Goal: Information Seeking & Learning: Understand process/instructions

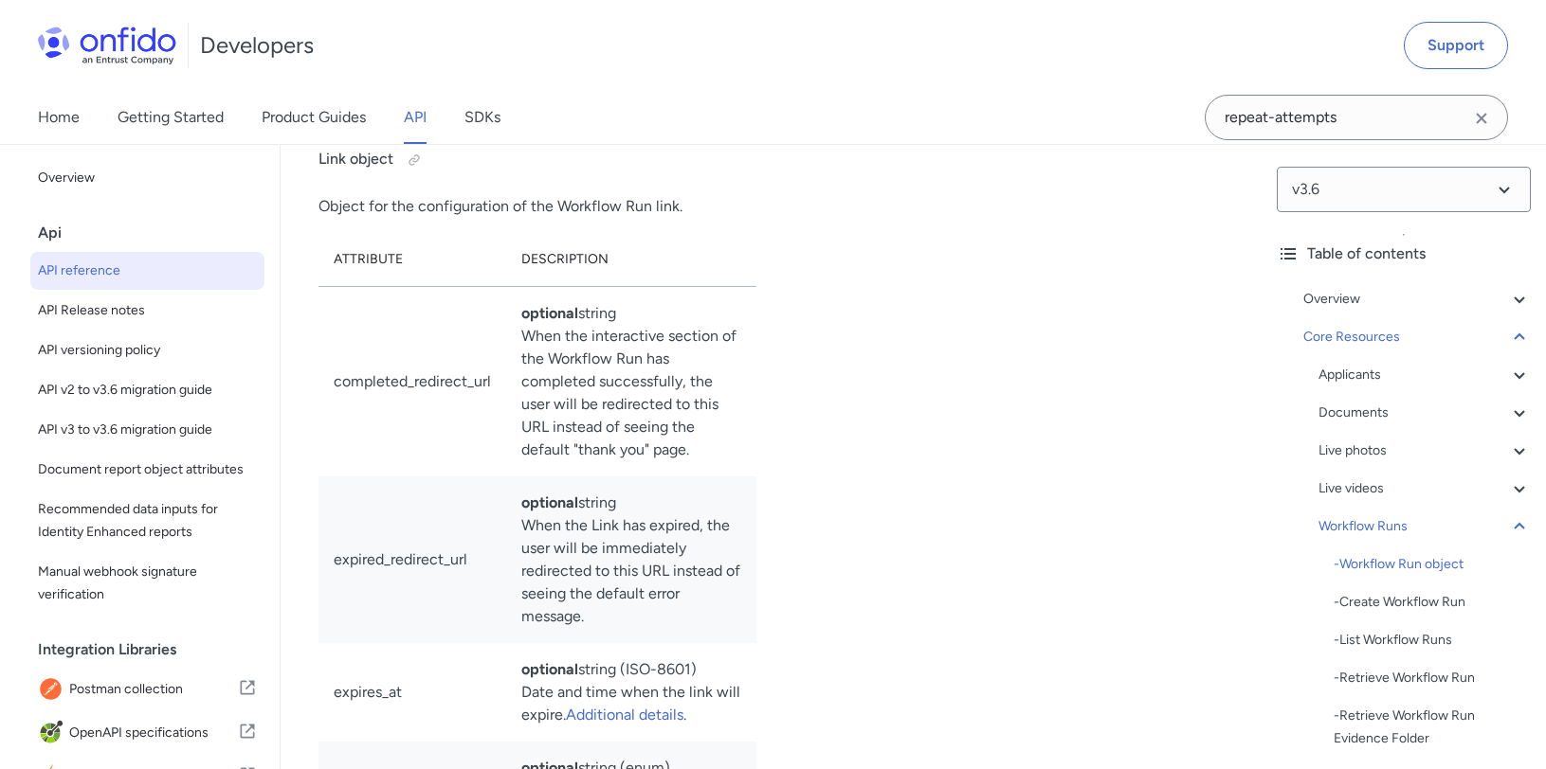
scroll to position [49336, 0]
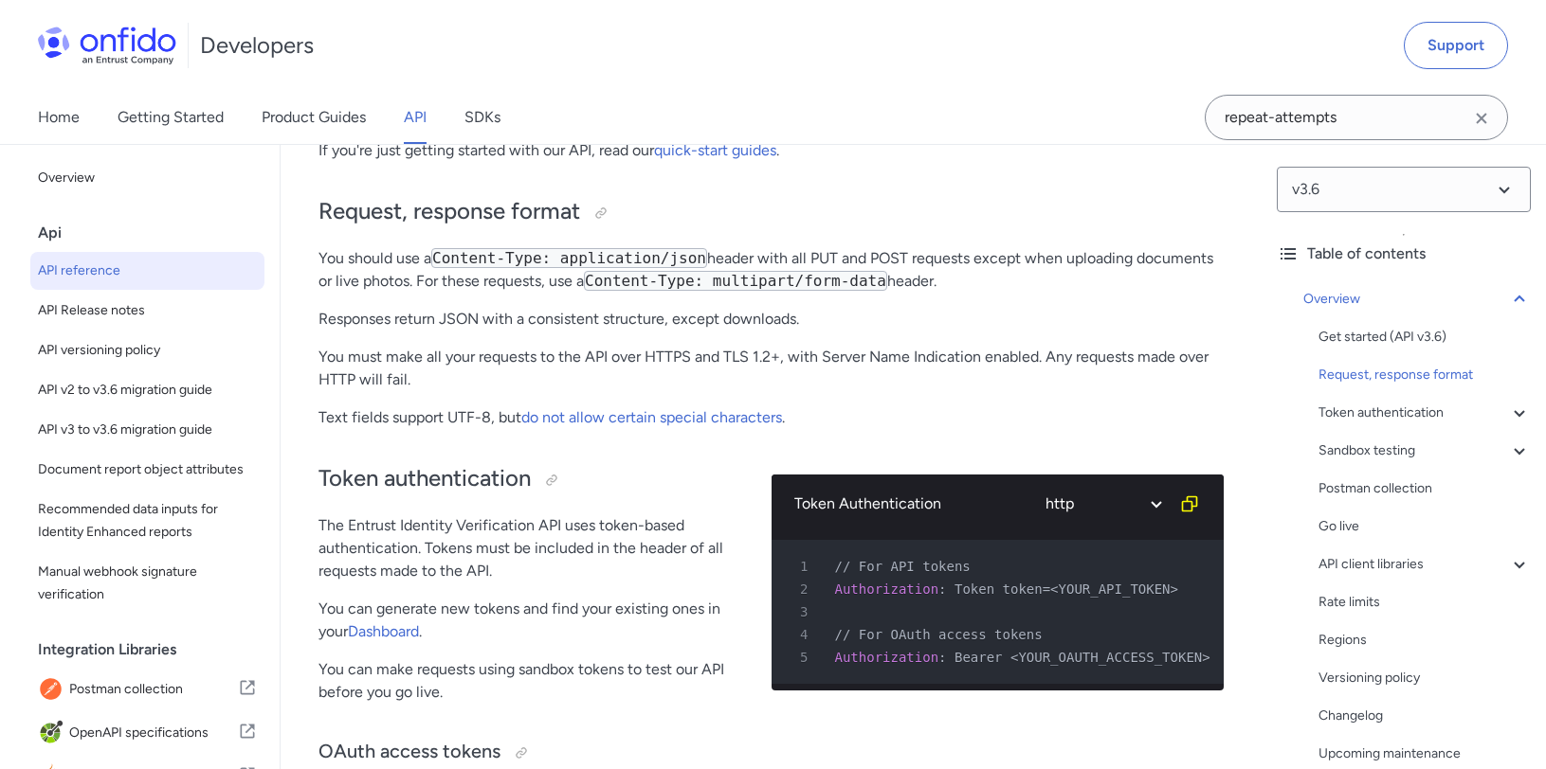
click at [597, 534] on p "The Entrust Identity Verification API uses token-based authentication. Tokens m…" at bounding box center [529, 549] width 423 height 68
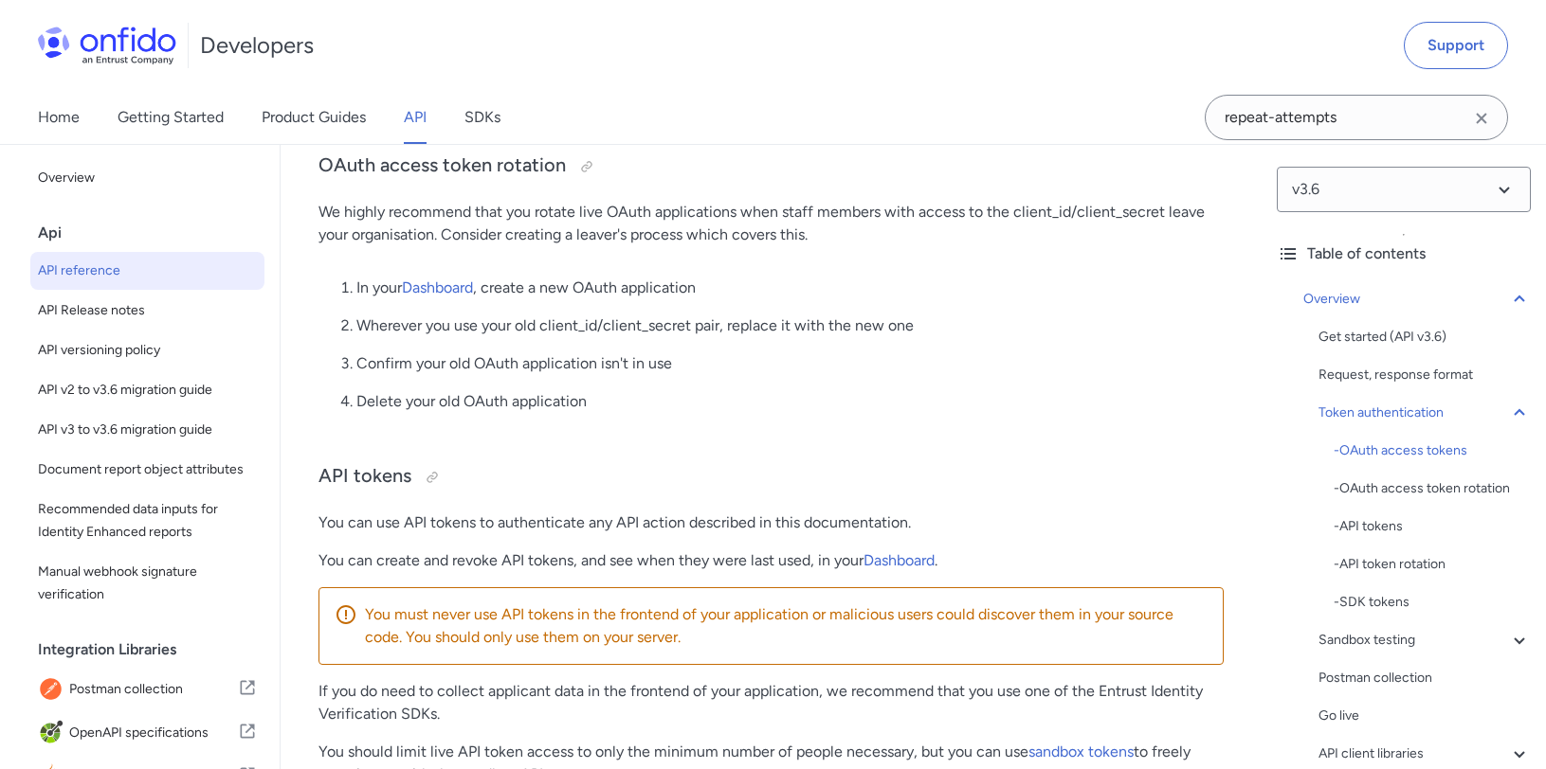
scroll to position [1635, 0]
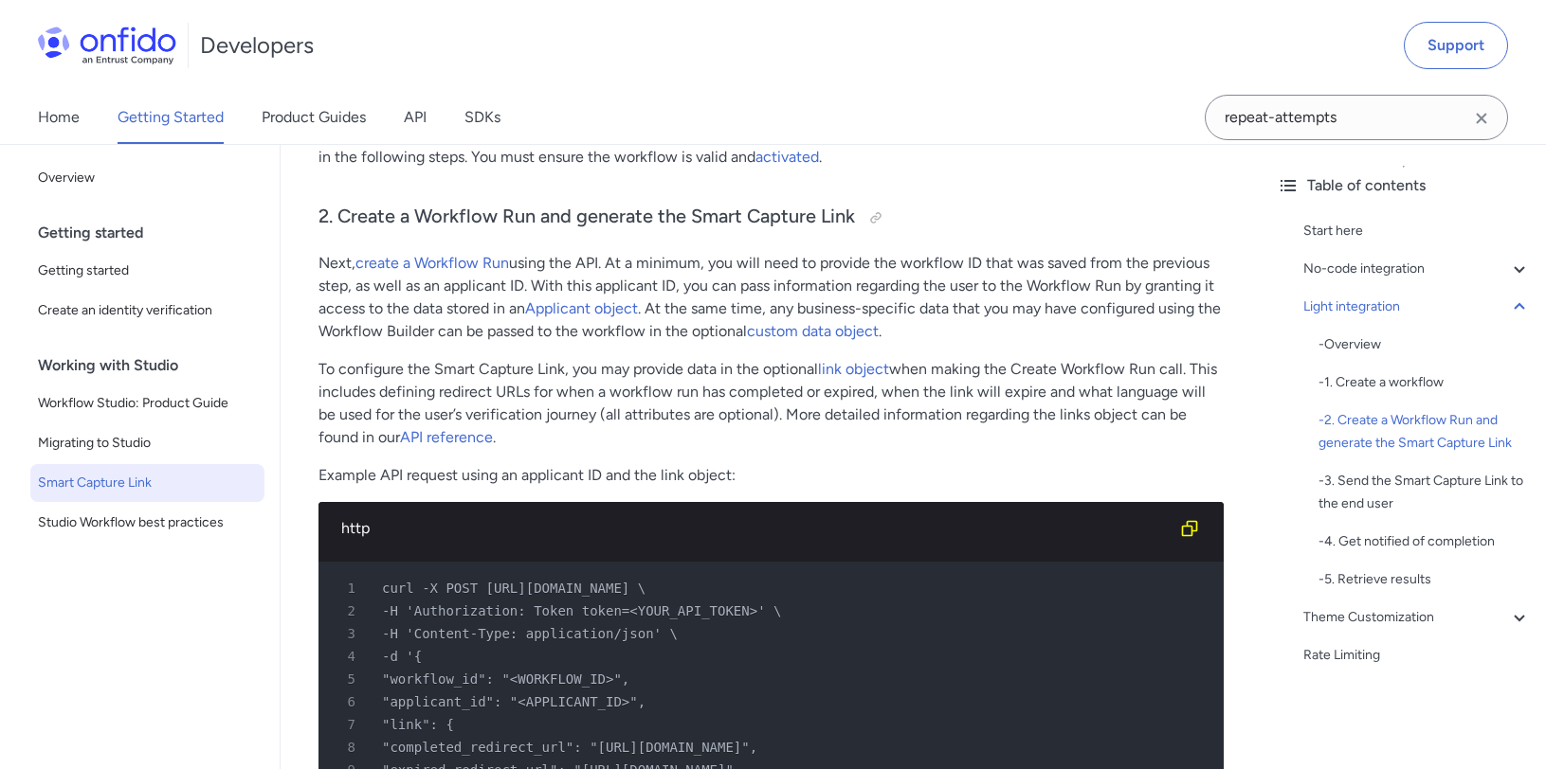
scroll to position [2597, 0]
click at [836, 389] on p "To configure the Smart Capture Link, you may provide data in the optional link …" at bounding box center [770, 403] width 905 height 91
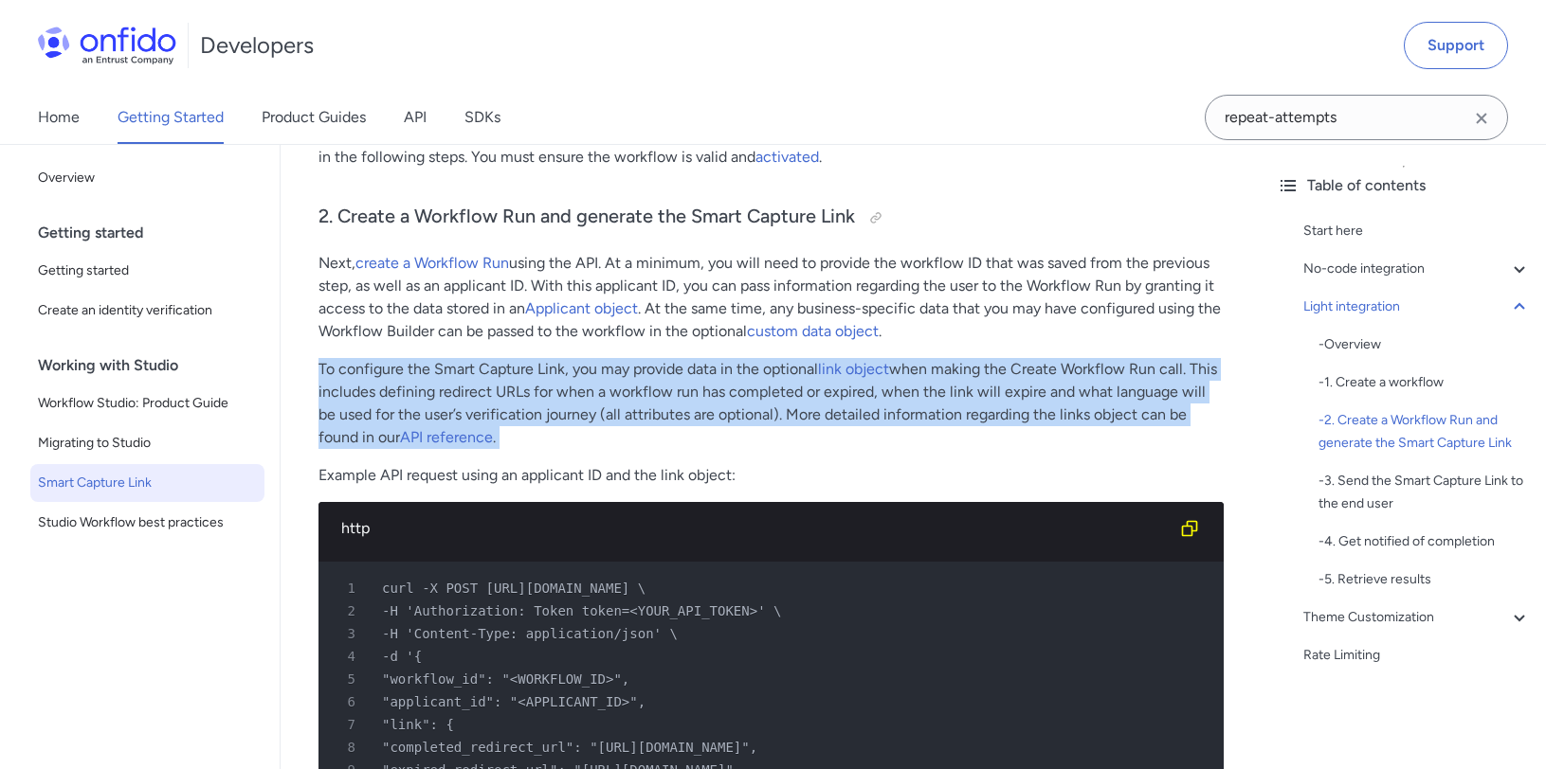
click at [836, 389] on p "To configure the Smart Capture Link, you may provide data in the optional link …" at bounding box center [770, 403] width 905 height 91
click at [836, 397] on p "To configure the Smart Capture Link, you may provide data in the optional link …" at bounding box center [770, 403] width 905 height 91
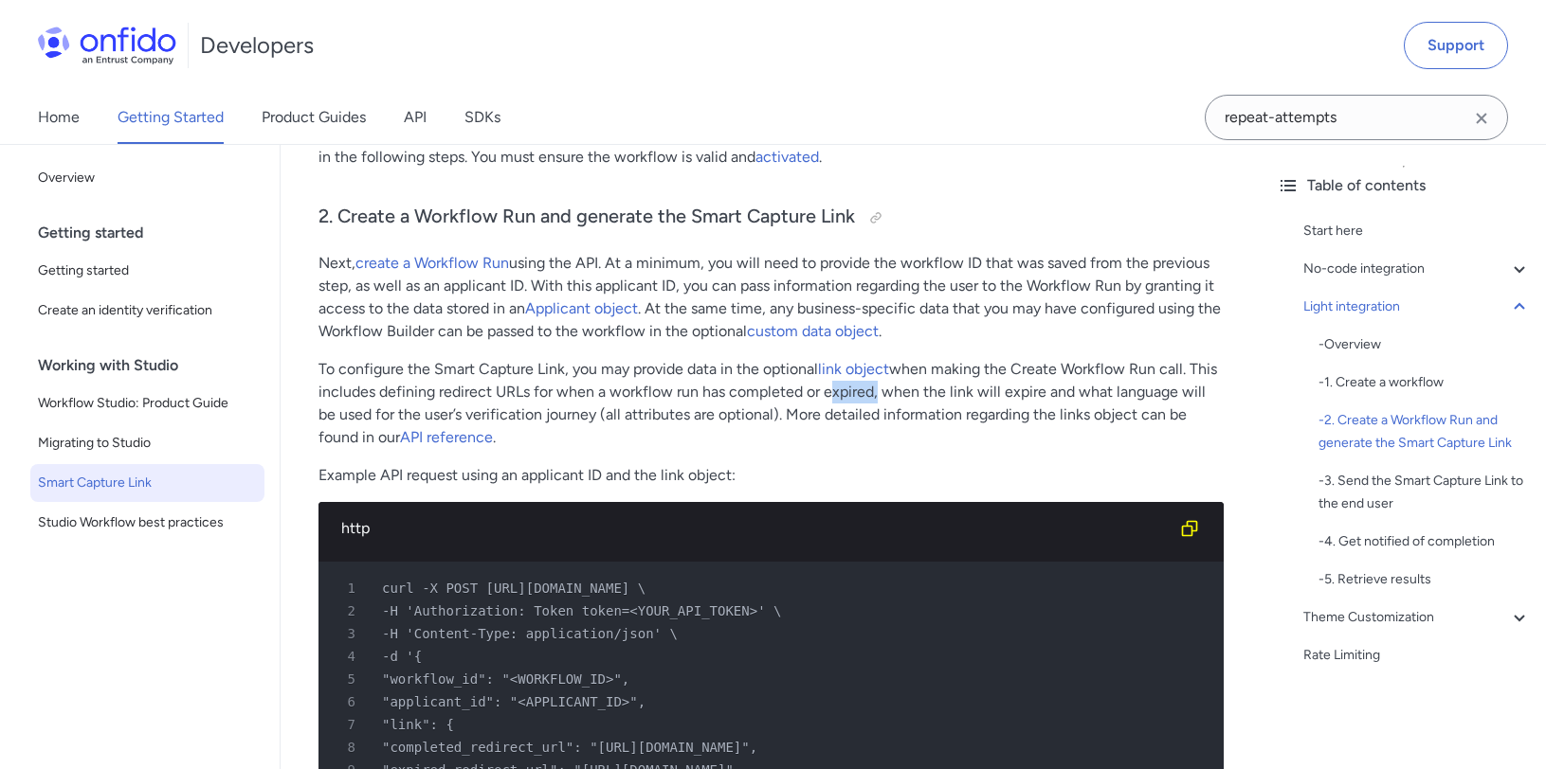
click at [836, 397] on p "To configure the Smart Capture Link, you may provide data in the optional link …" at bounding box center [770, 403] width 905 height 91
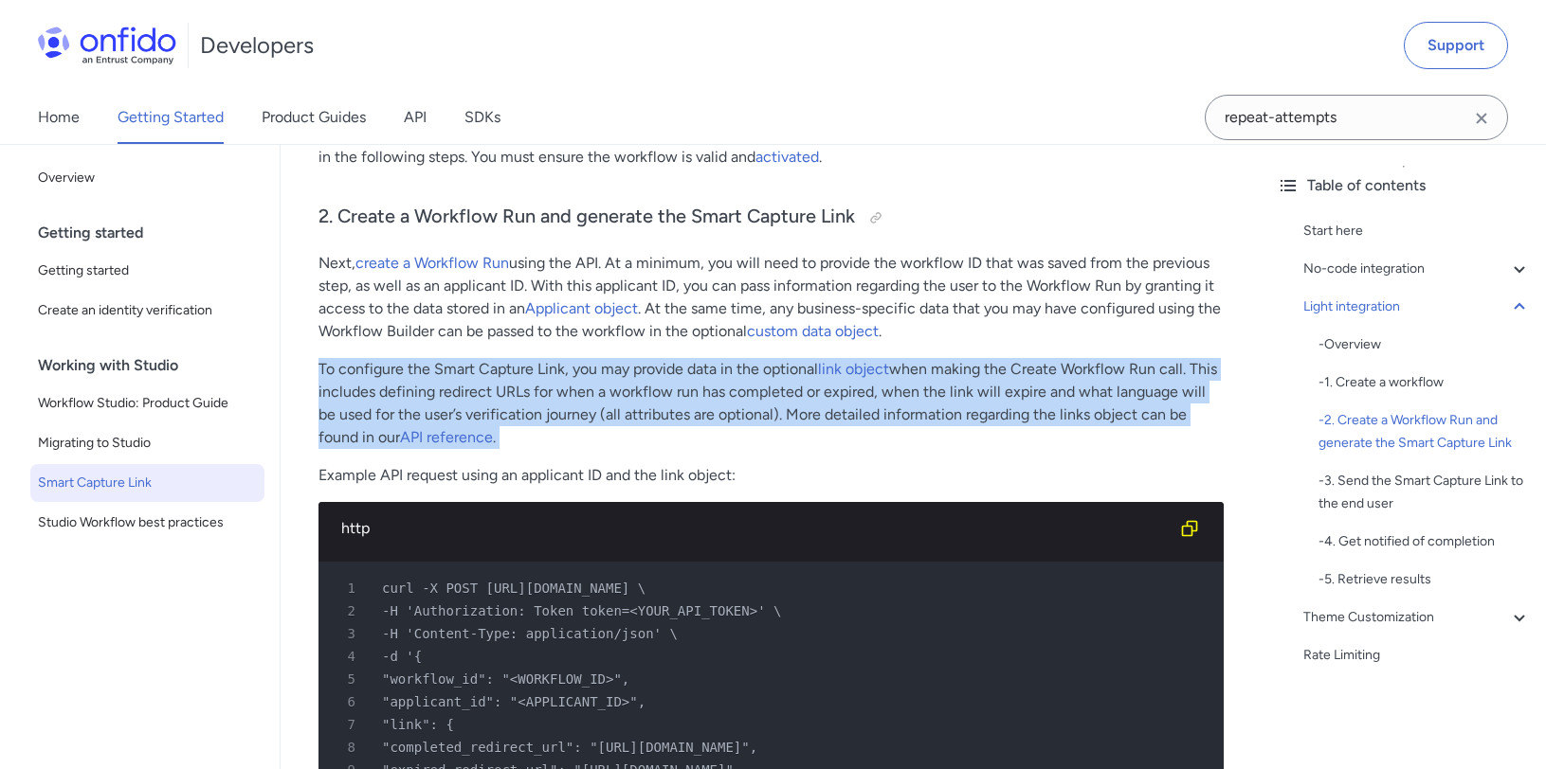
click at [836, 397] on p "To configure the Smart Capture Link, you may provide data in the optional link …" at bounding box center [770, 403] width 905 height 91
click at [833, 399] on p "To configure the Smart Capture Link, you may provide data in the optional link …" at bounding box center [770, 403] width 905 height 91
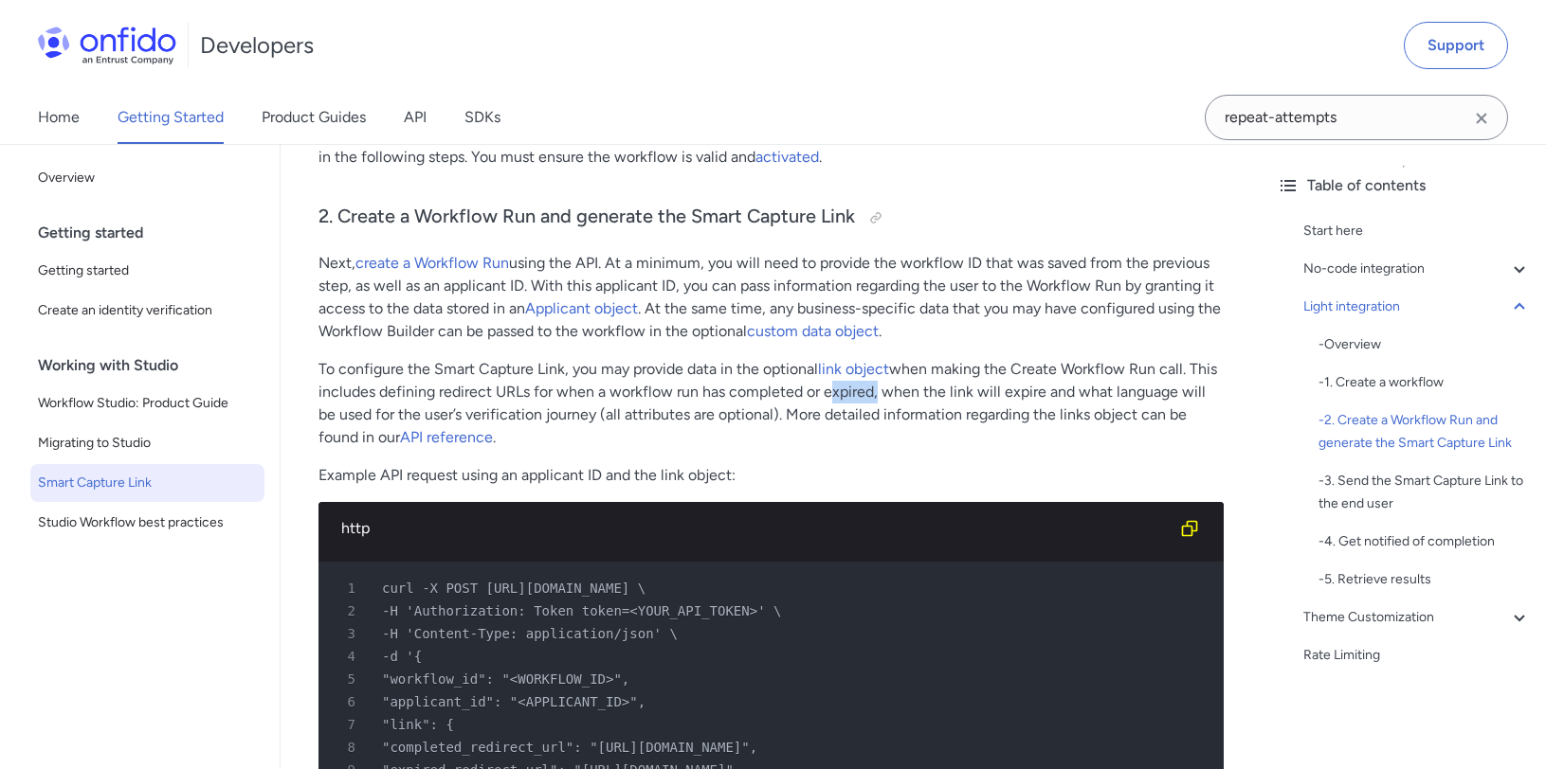
click at [833, 399] on p "To configure the Smart Capture Link, you may provide data in the optional link …" at bounding box center [770, 403] width 905 height 91
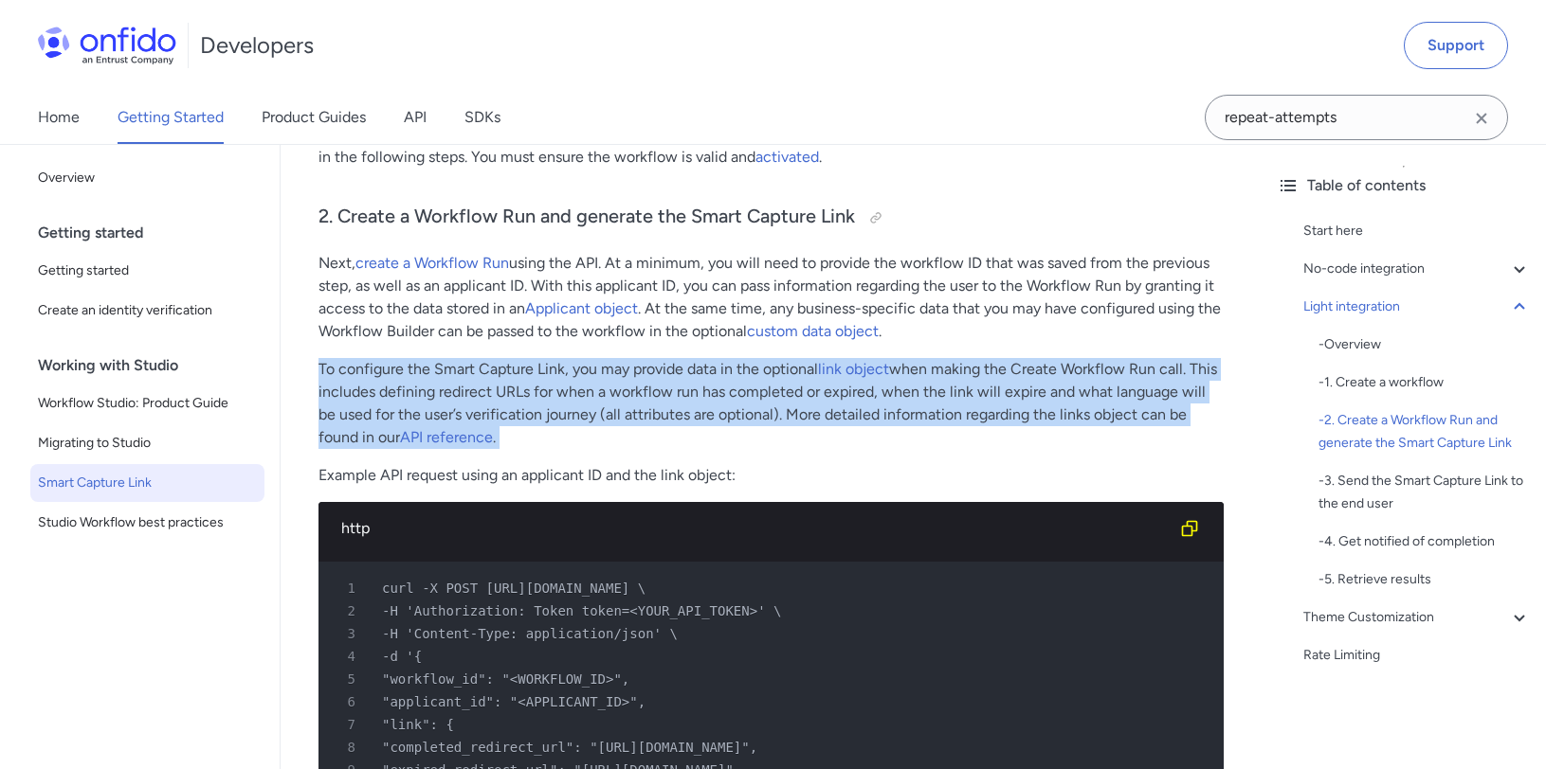
click at [833, 399] on p "To configure the Smart Capture Link, you may provide data in the optional link …" at bounding box center [770, 403] width 905 height 91
click at [839, 402] on p "To configure the Smart Capture Link, you may provide data in the optional link …" at bounding box center [770, 403] width 905 height 91
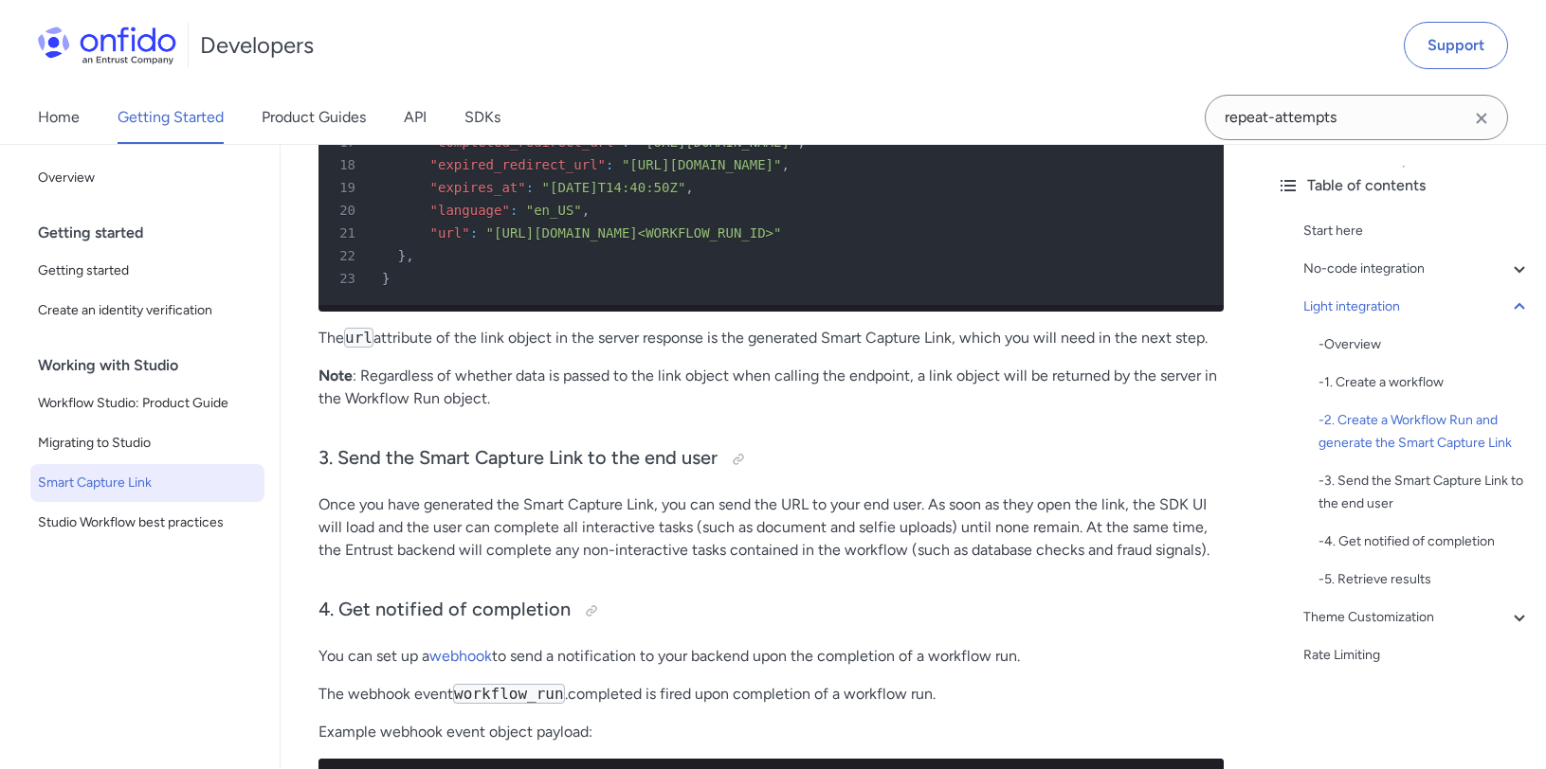
scroll to position [3860, 0]
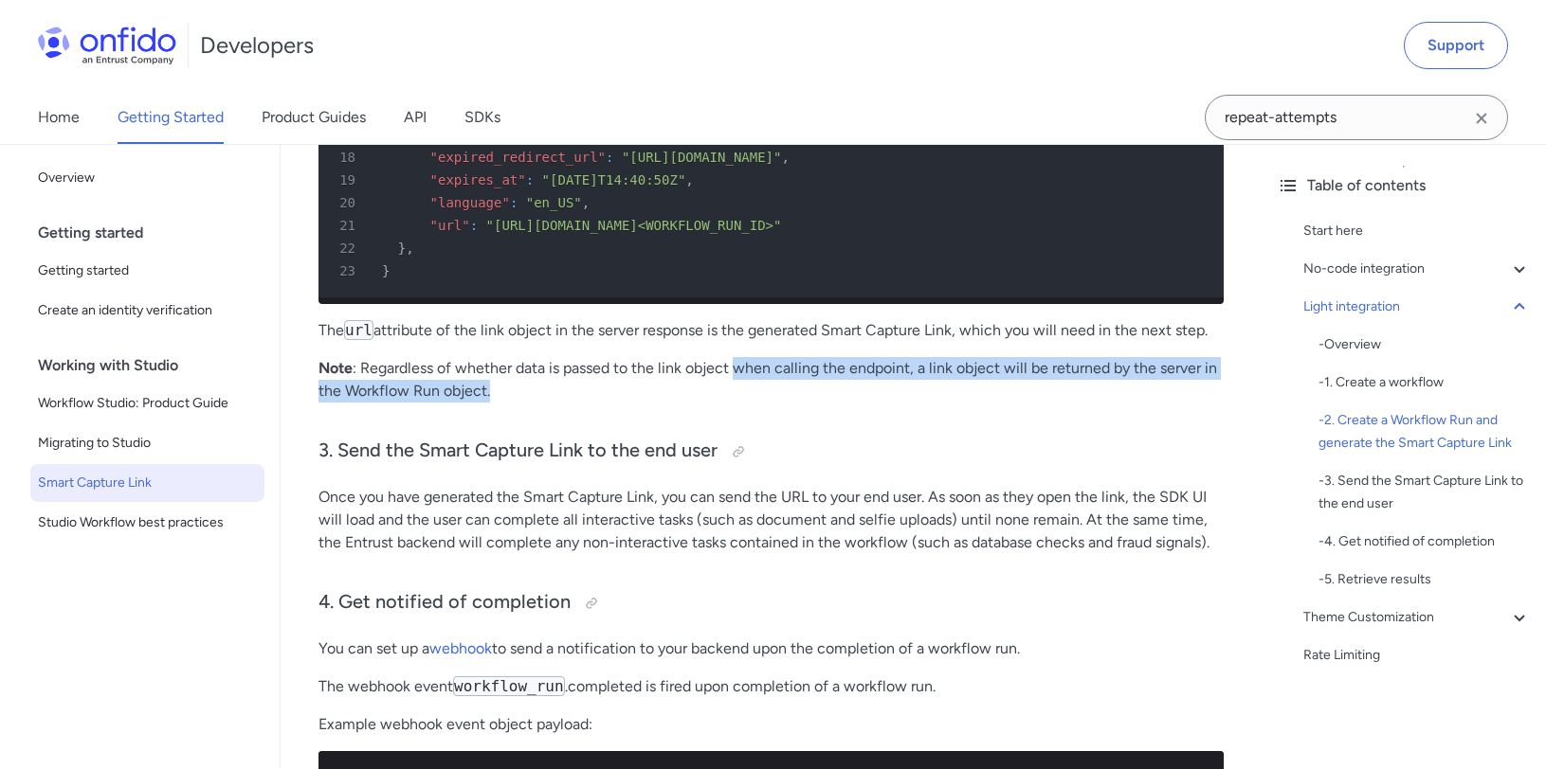
drag, startPoint x: 740, startPoint y: 406, endPoint x: 752, endPoint y: 420, distance: 18.8
click at [752, 403] on p "Note : Regardless of whether data is passed to the link object when calling the…" at bounding box center [770, 379] width 905 height 45
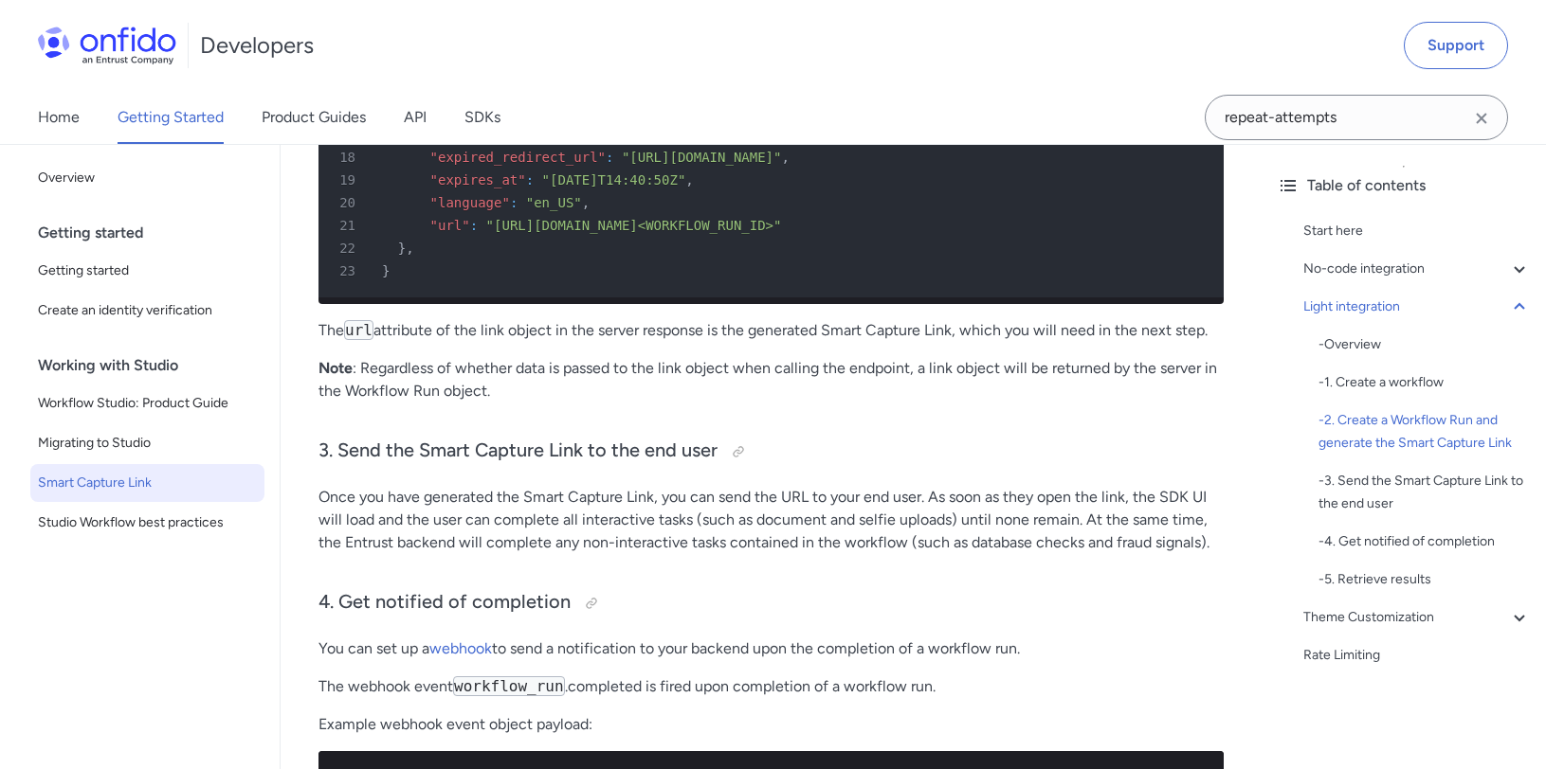
click at [752, 403] on p "Note : Regardless of whether data is passed to the link object when calling the…" at bounding box center [770, 379] width 905 height 45
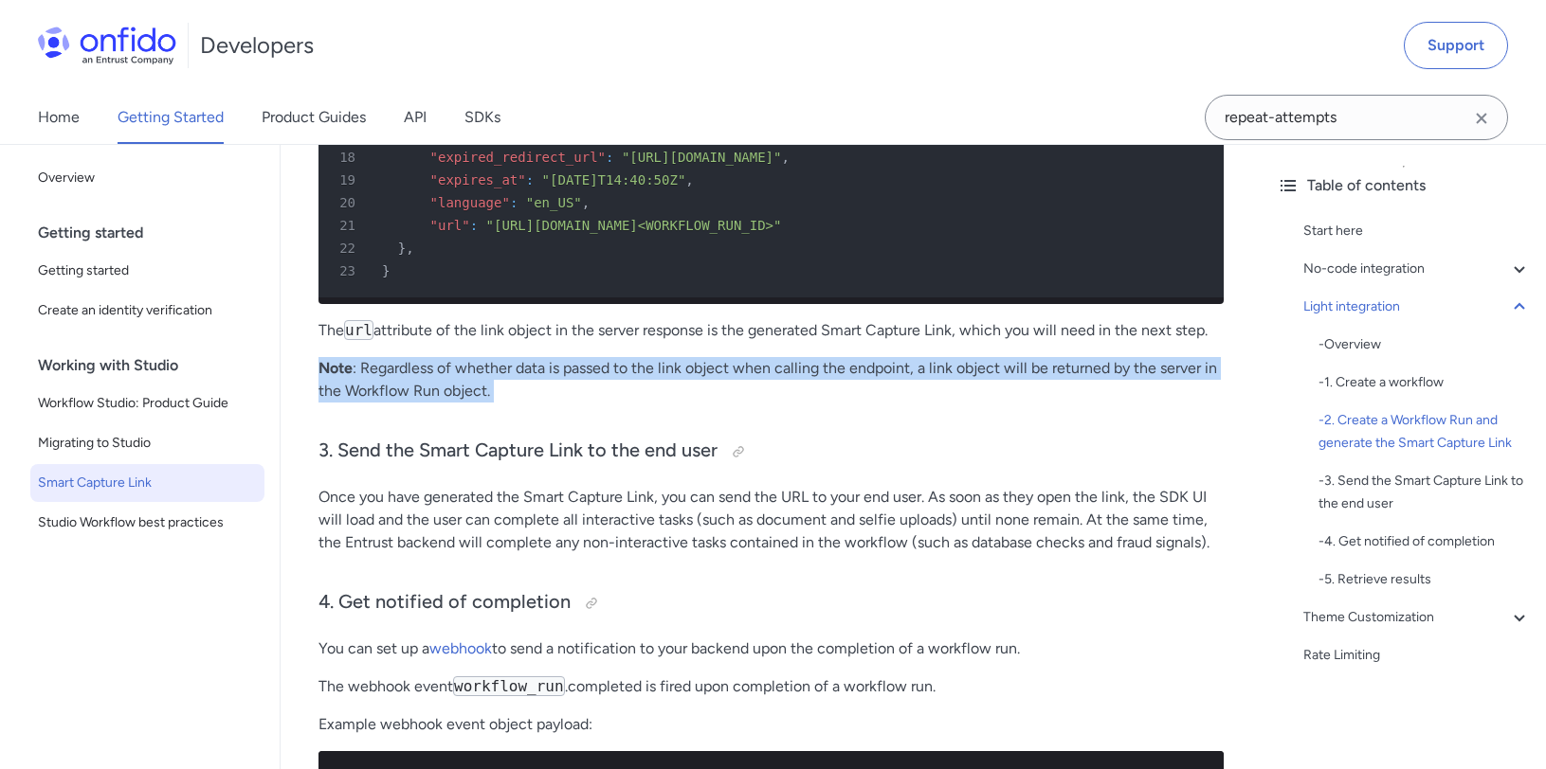
click at [752, 403] on p "Note : Regardless of whether data is passed to the link object when calling the…" at bounding box center [770, 379] width 905 height 45
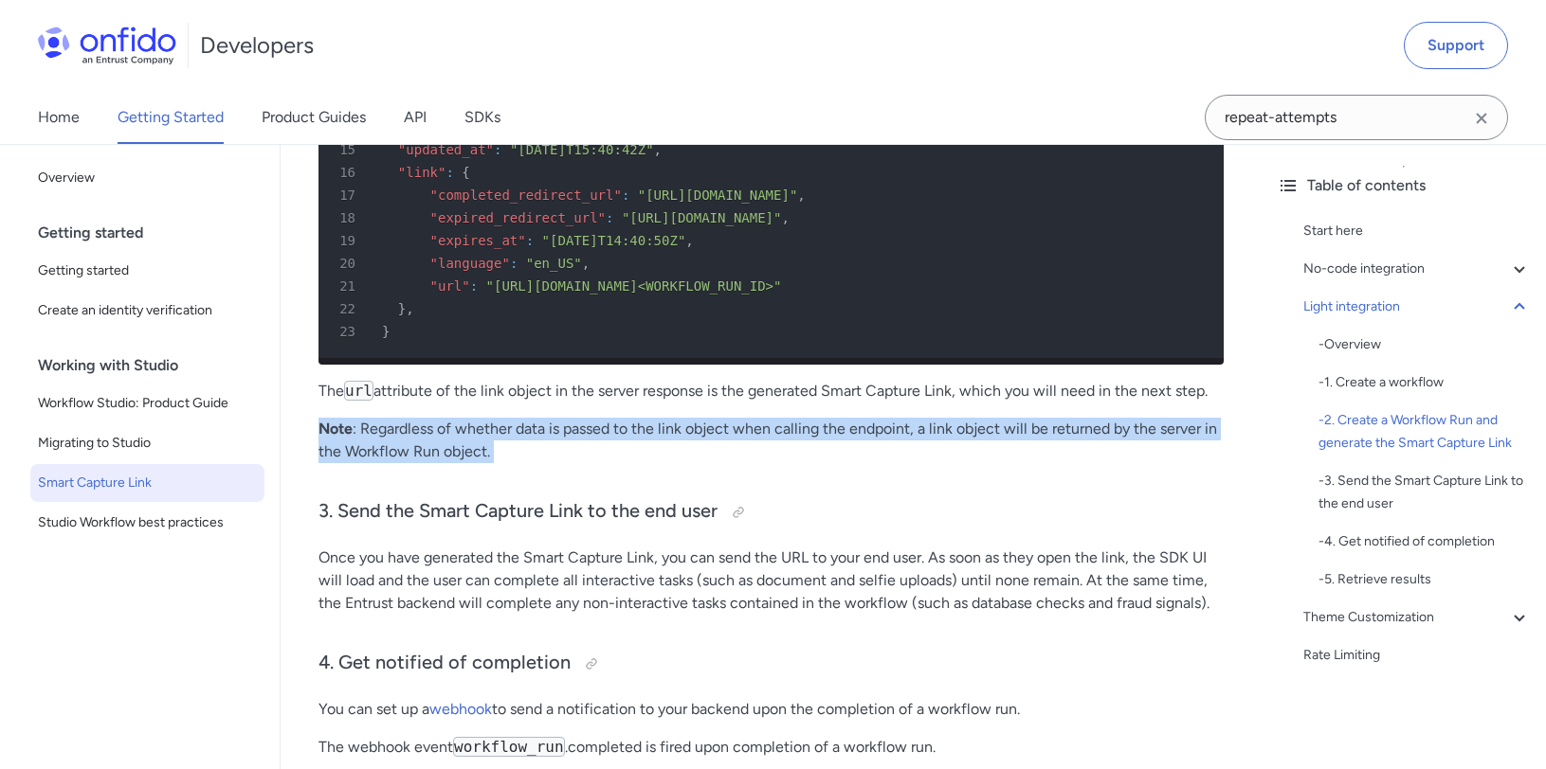
scroll to position [3802, 0]
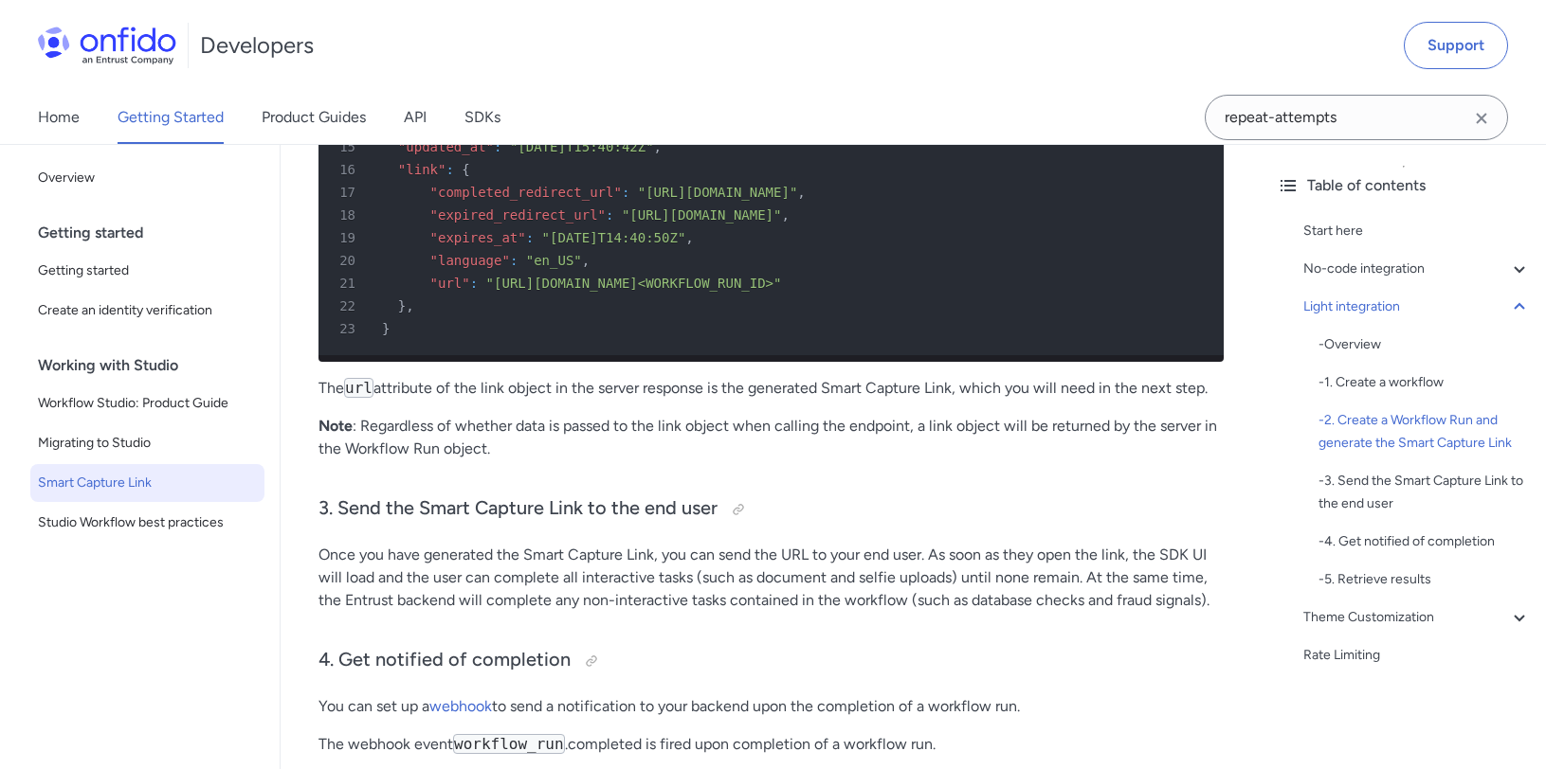
click at [574, 200] on span ""completed_redirect_url"" at bounding box center [525, 192] width 191 height 15
copy span "completed_redirect_url"
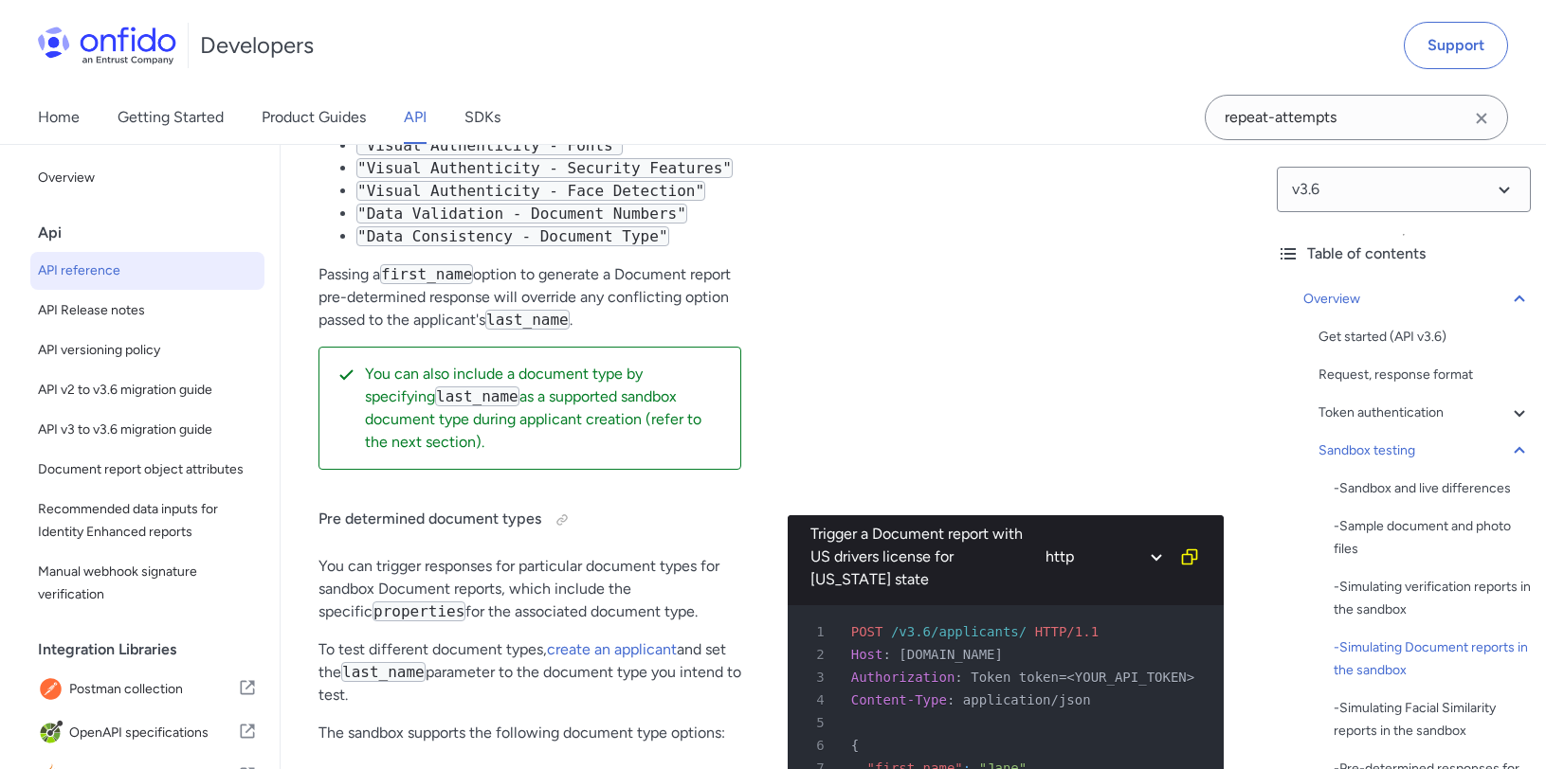
scroll to position [6054, 0]
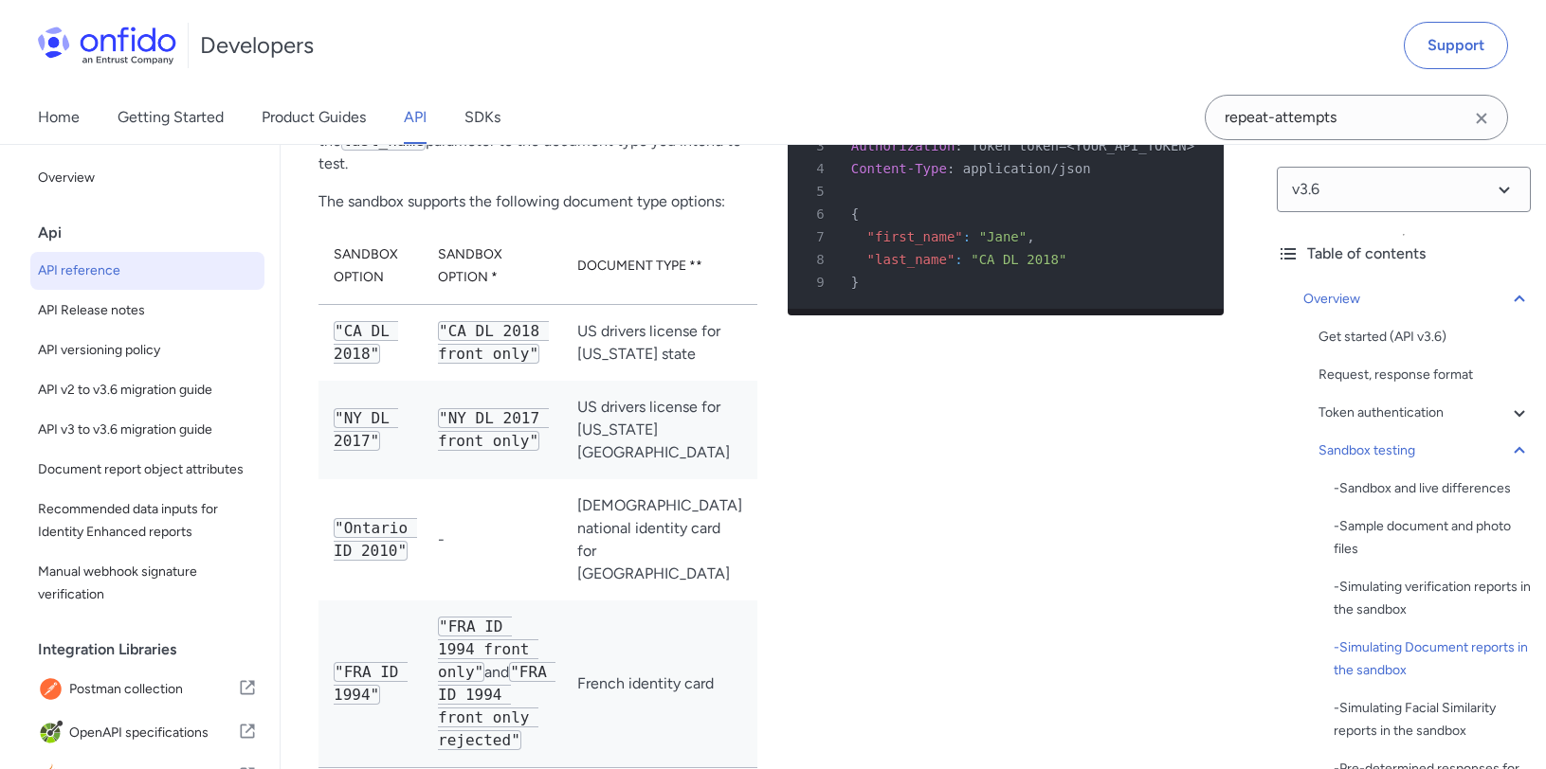
click at [830, 424] on div "Trigger a Document report with US drivers license for California state http bas…" at bounding box center [1006, 499] width 436 height 1091
click at [1033, 203] on div "6 {" at bounding box center [996, 214] width 402 height 23
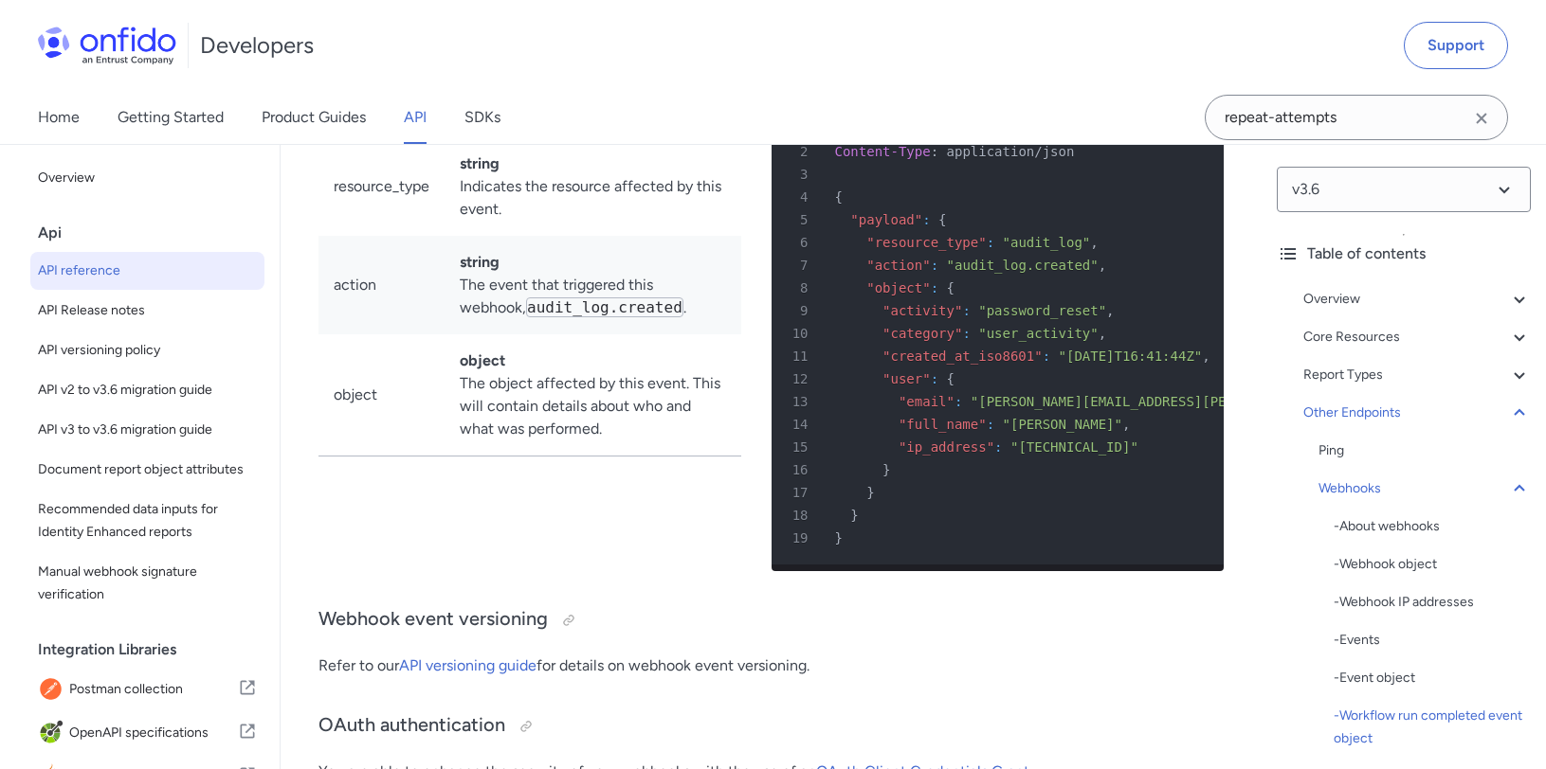
scroll to position [48133, 0]
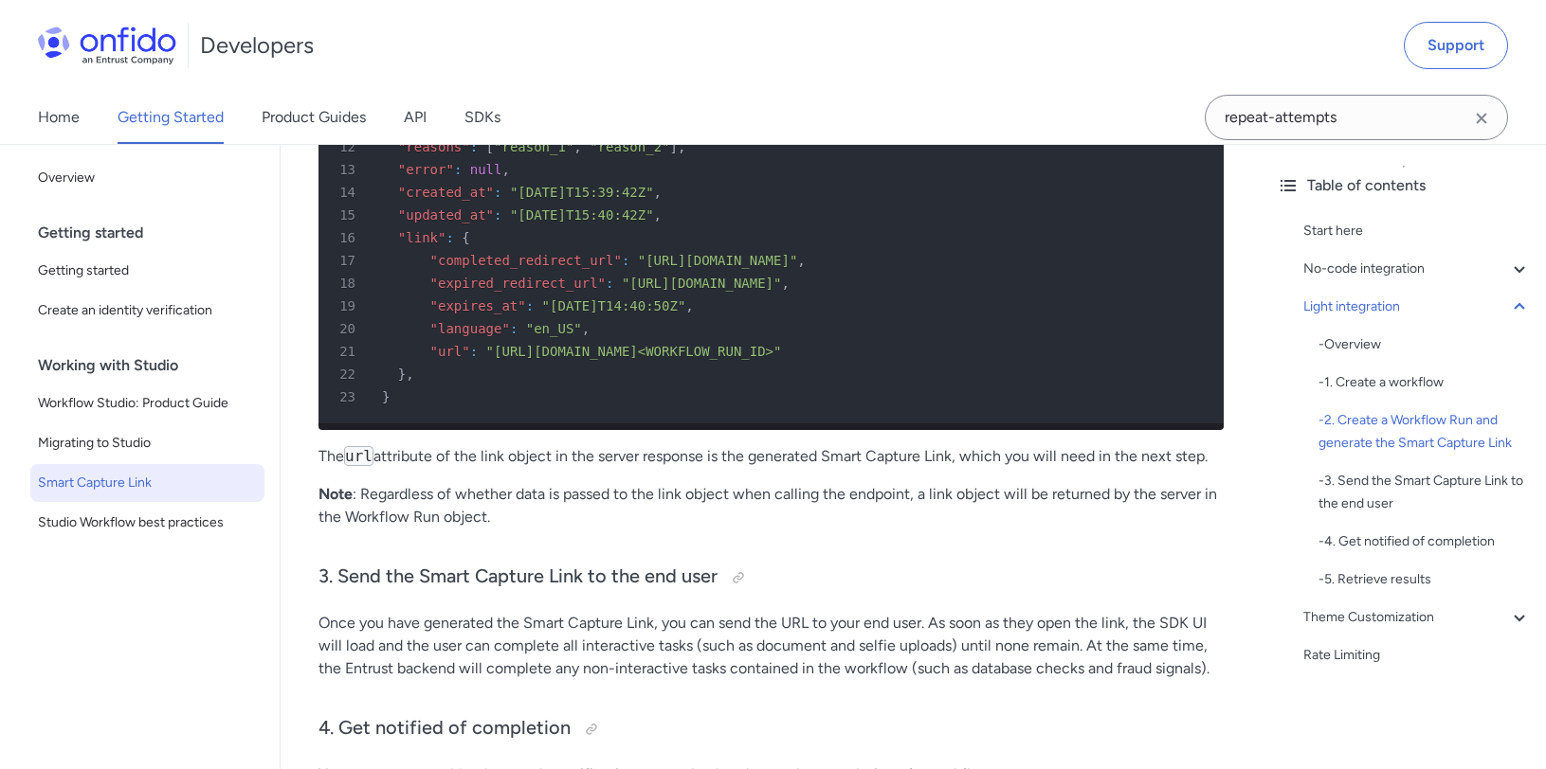
scroll to position [3733, 0]
click at [607, 469] on p "The url attribute of the link object in the server response is the generated Sm…" at bounding box center [770, 457] width 905 height 23
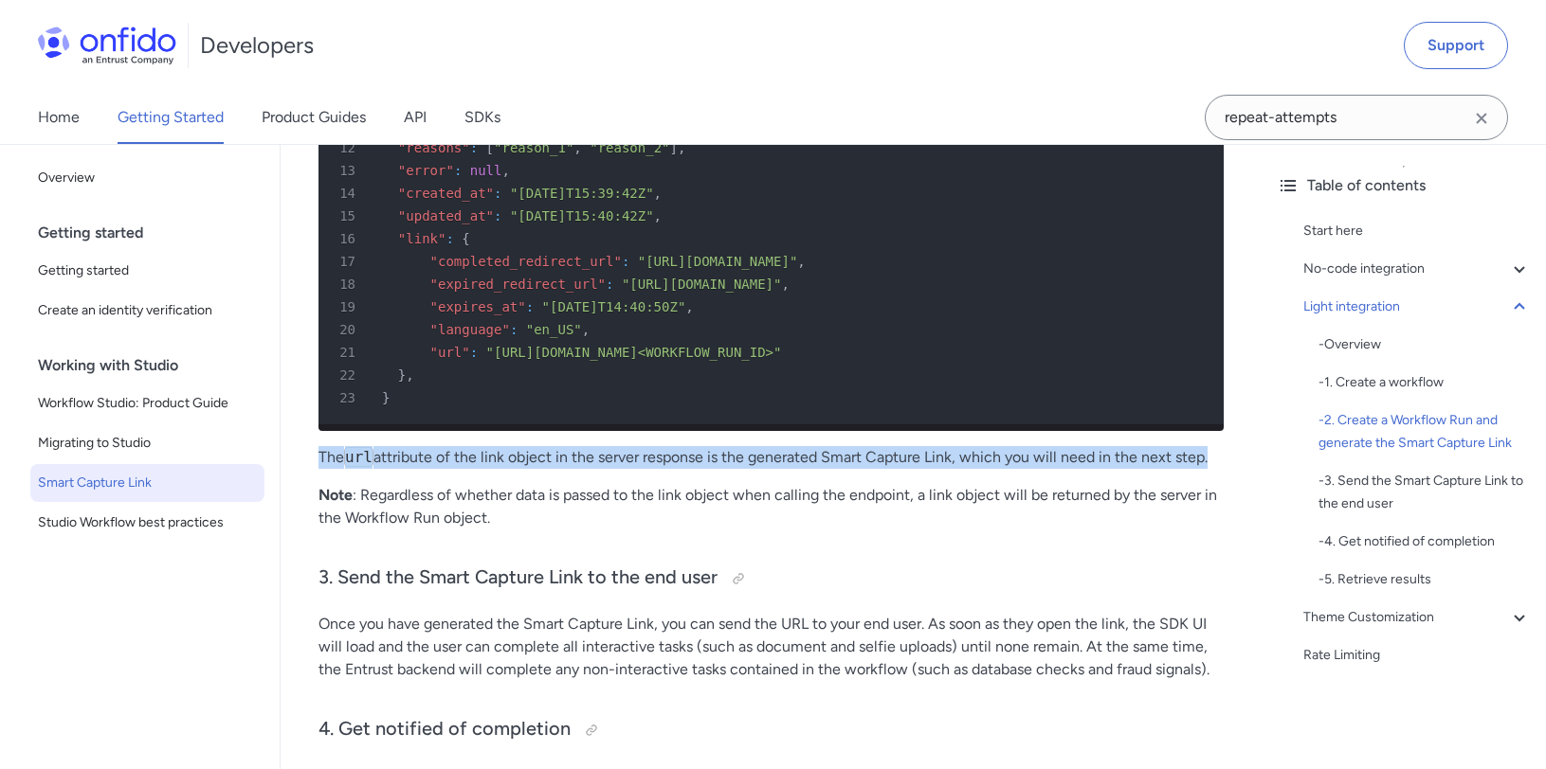
click at [607, 469] on p "The url attribute of the link object in the server response is the generated Sm…" at bounding box center [770, 457] width 905 height 23
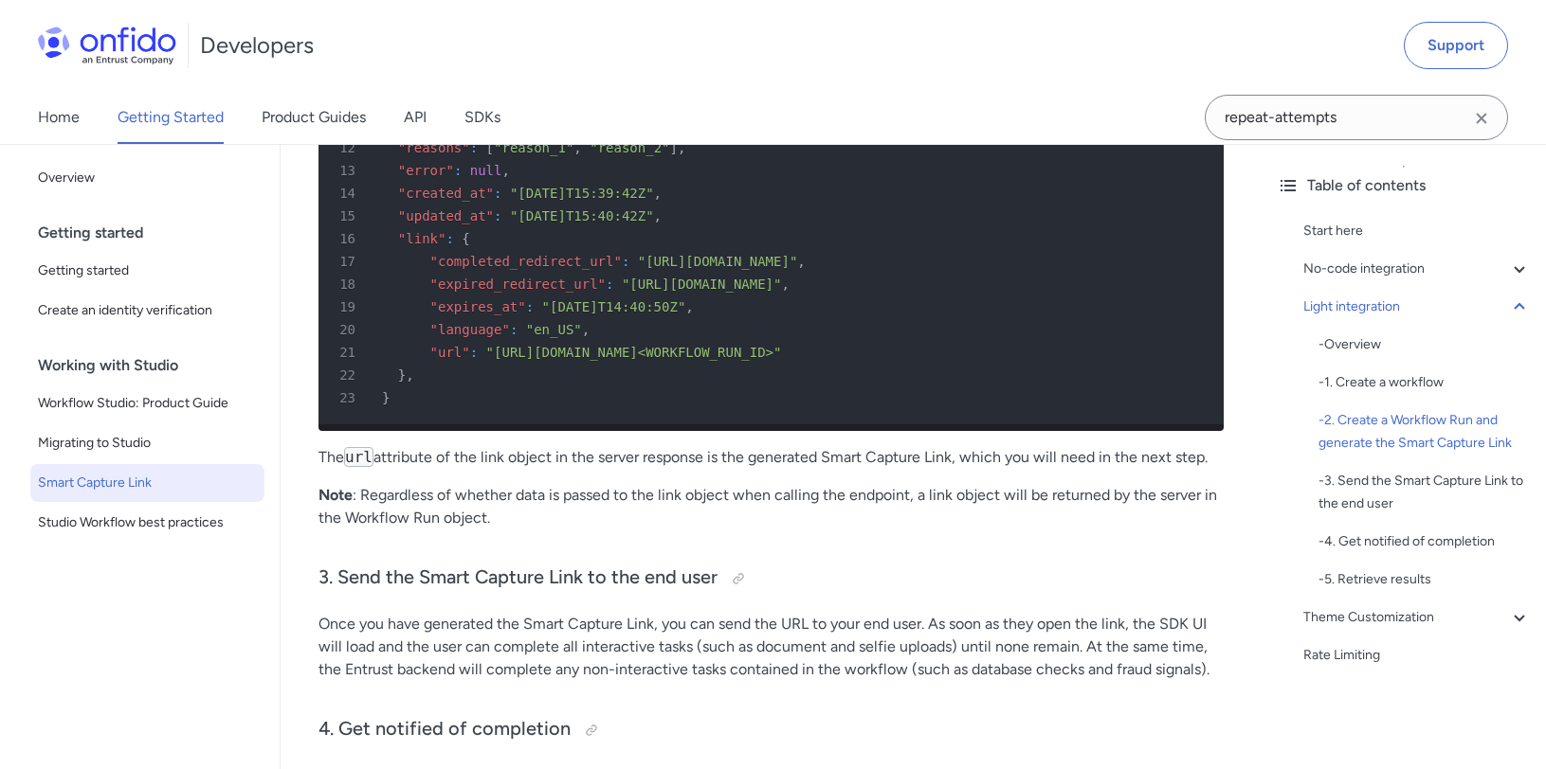
click at [672, 469] on p "The url attribute of the link object in the server response is the generated Sm…" at bounding box center [770, 457] width 905 height 23
click at [845, 528] on p "Note : Regardless of whether data is passed to the link object when calling the…" at bounding box center [770, 506] width 905 height 45
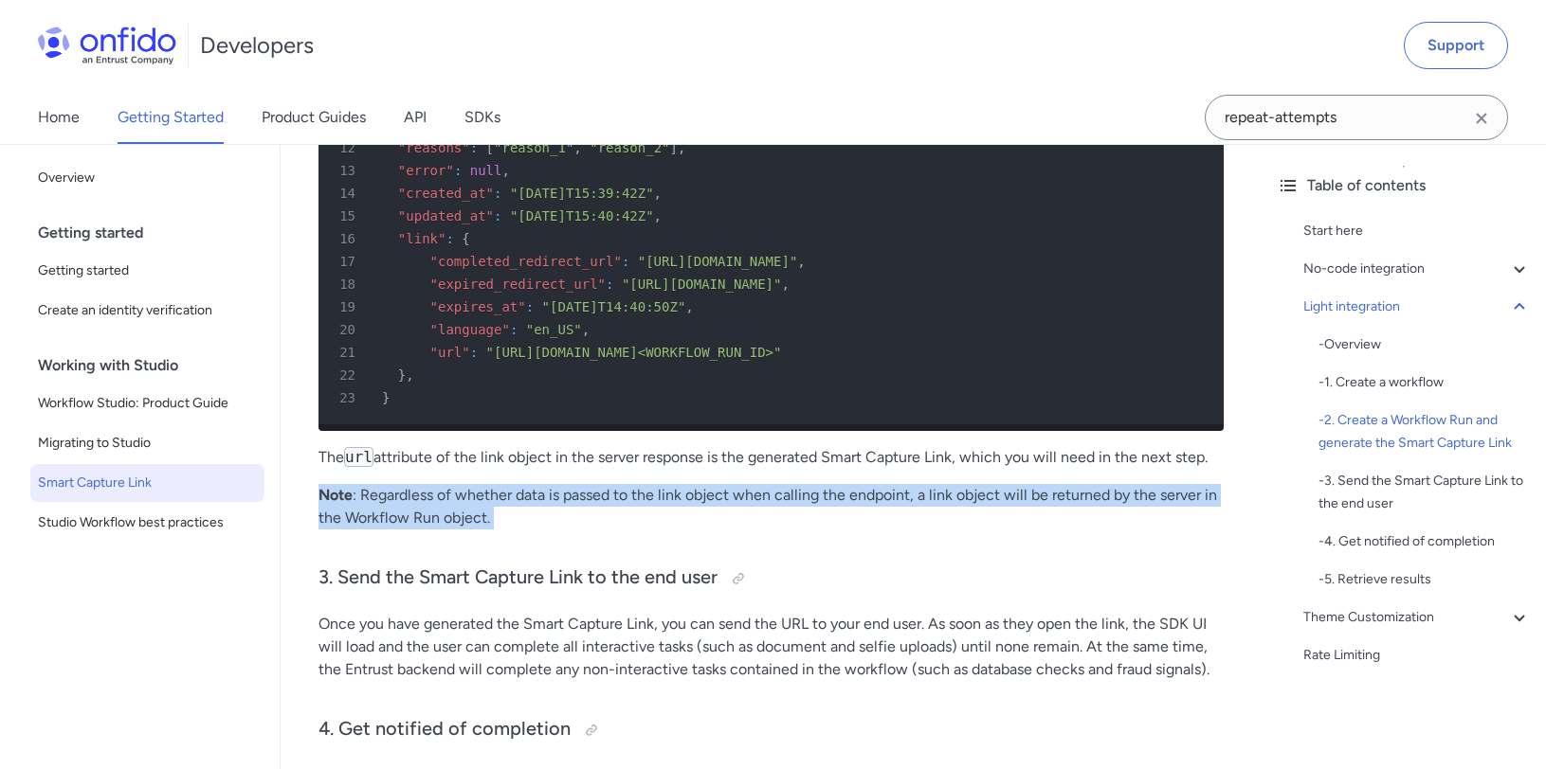
click at [845, 528] on p "Note : Regardless of whether data is passed to the link object when calling the…" at bounding box center [770, 506] width 905 height 45
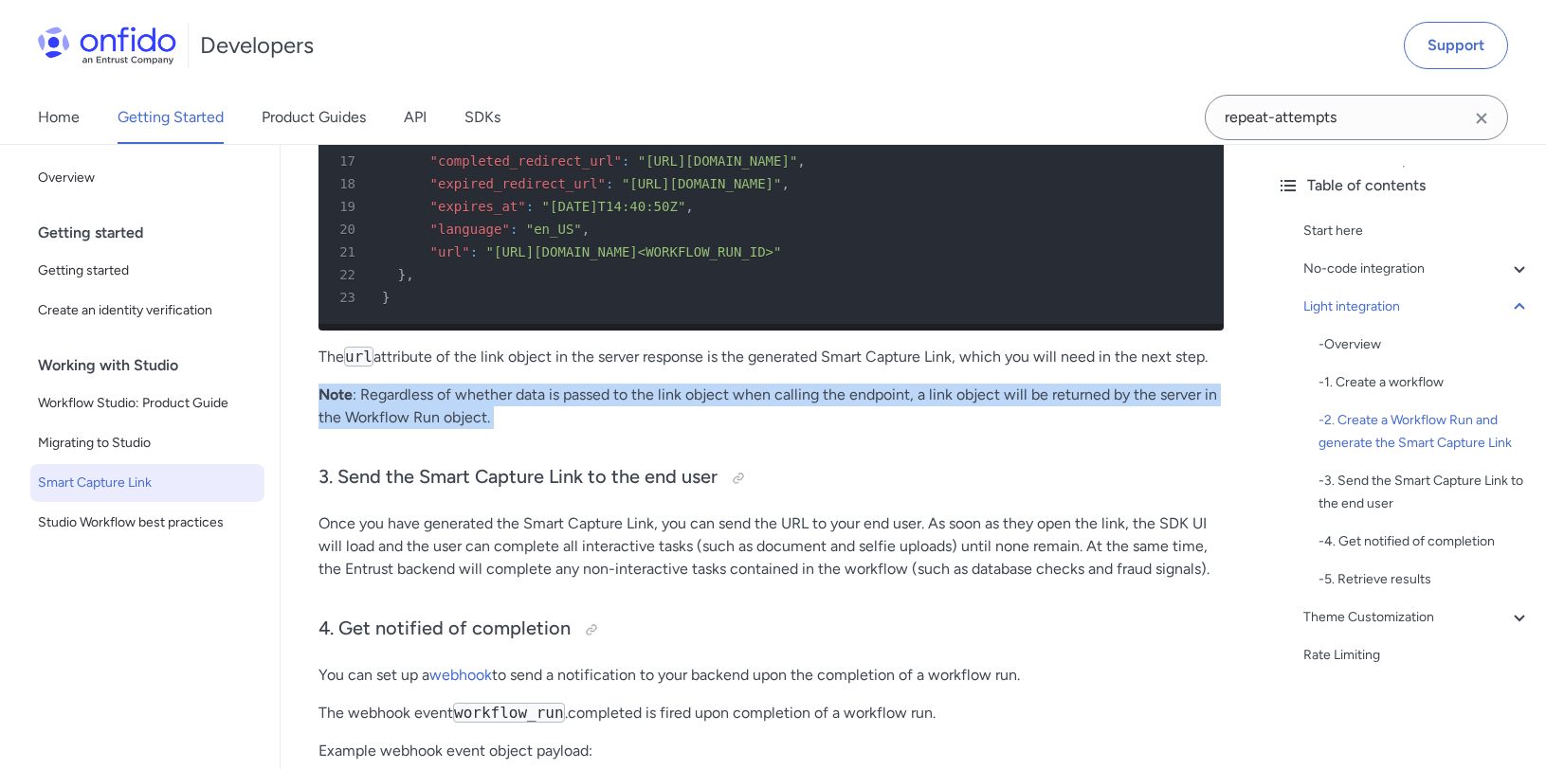
scroll to position [3885, 0]
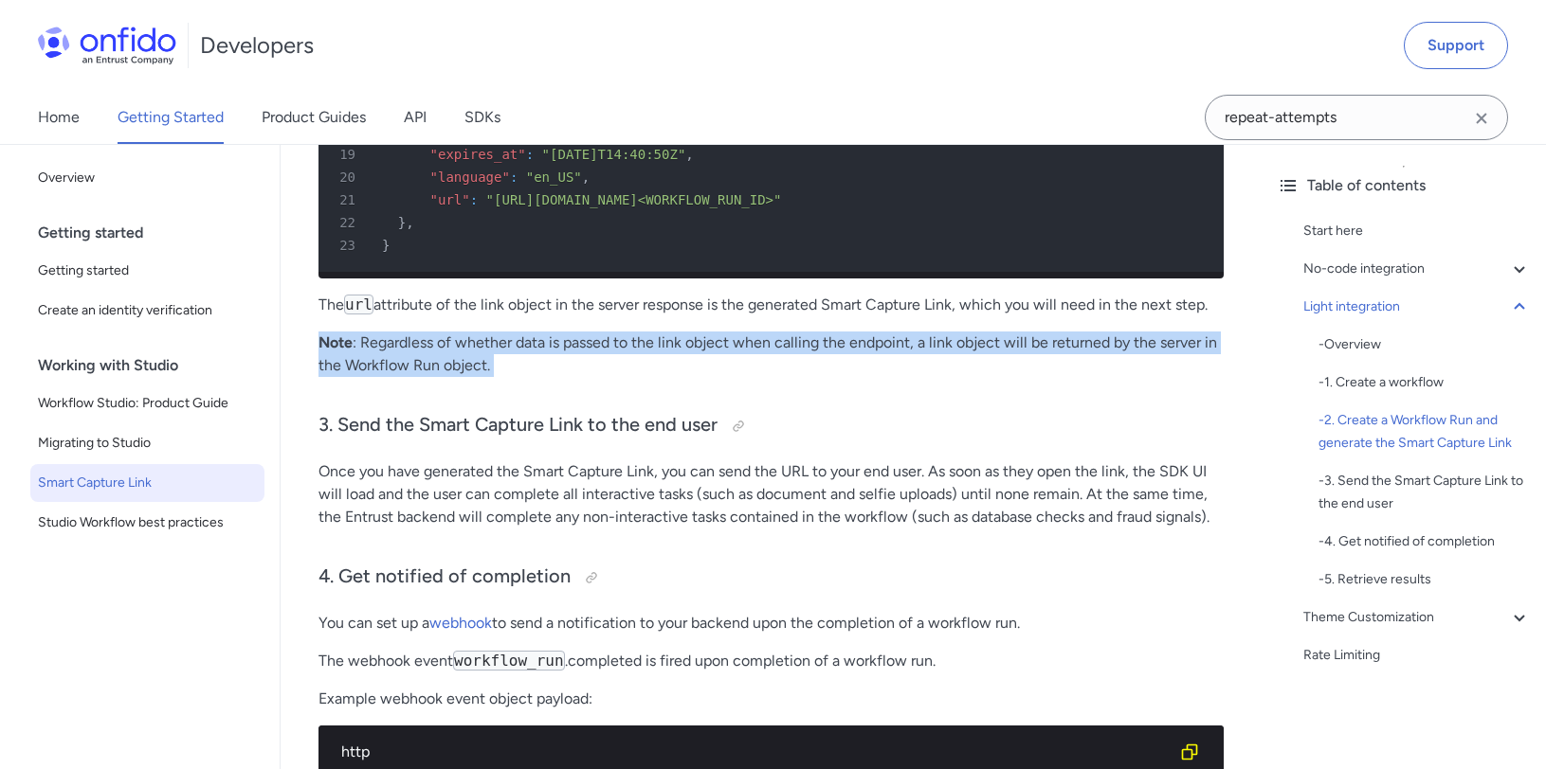
click at [733, 368] on p "Note : Regardless of whether data is passed to the link object when calling the…" at bounding box center [770, 354] width 905 height 45
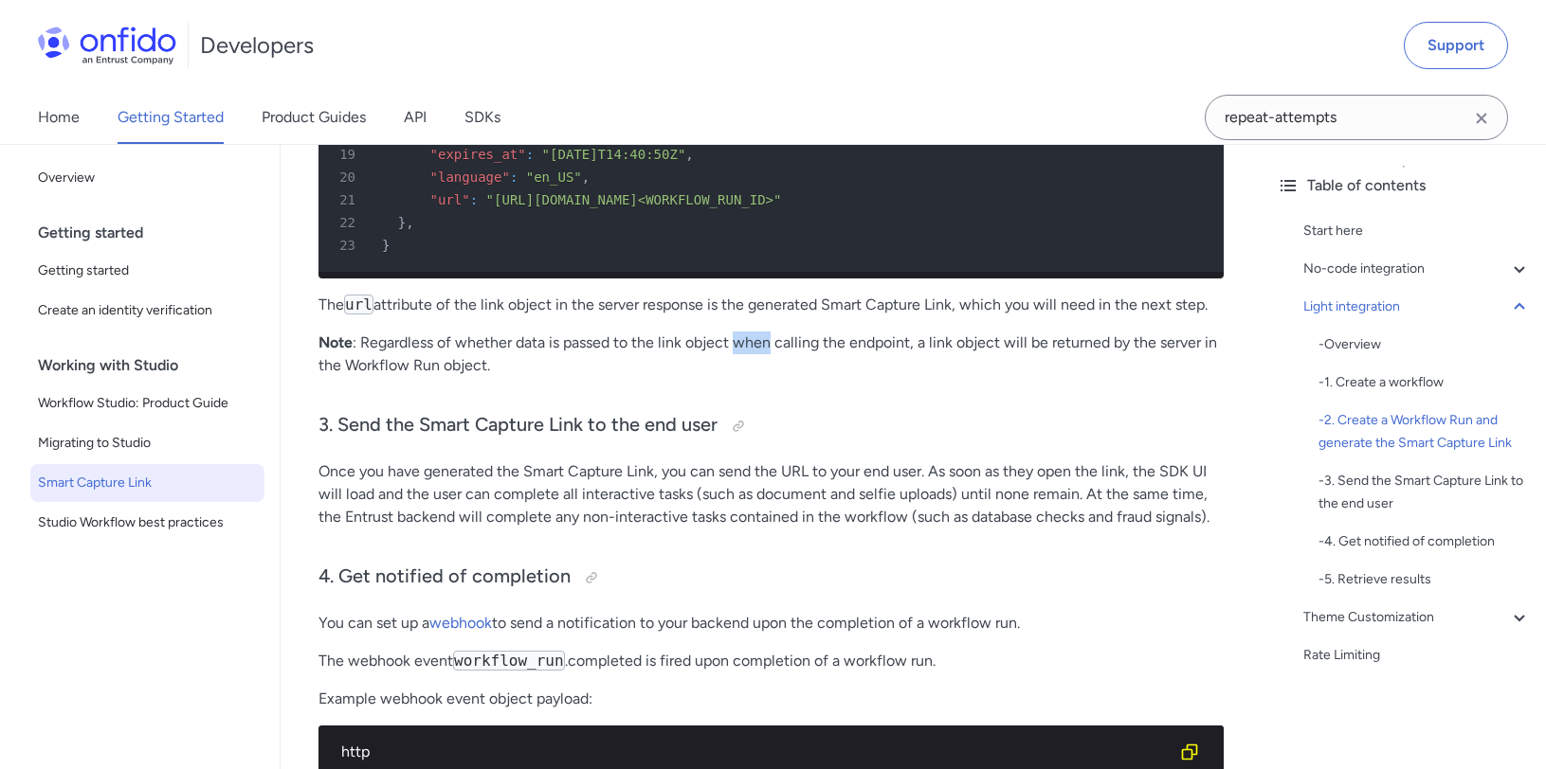
click at [733, 368] on p "Note : Regardless of whether data is passed to the link object when calling the…" at bounding box center [770, 354] width 905 height 45
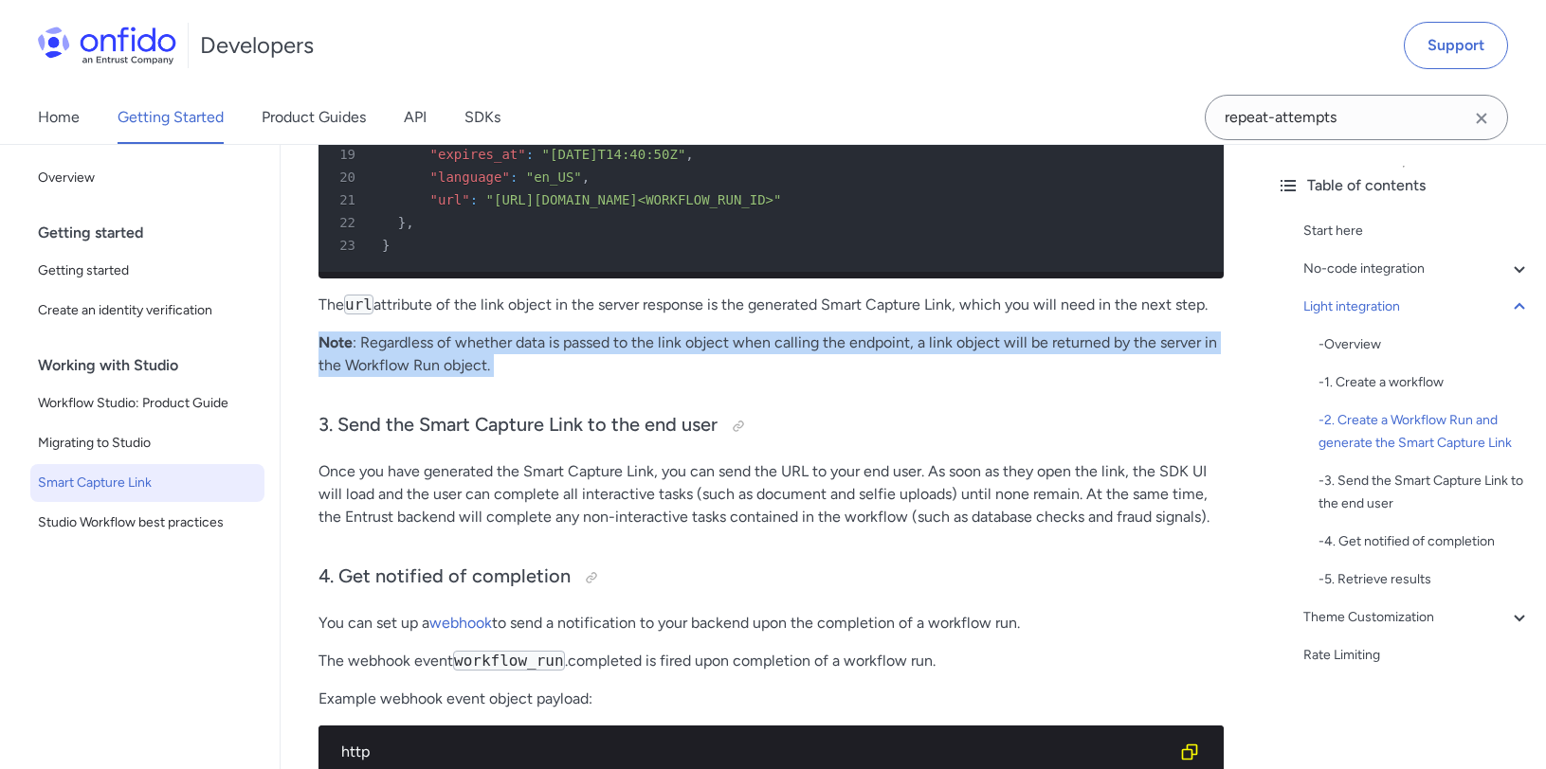
click at [733, 368] on p "Note : Regardless of whether data is passed to the link object when calling the…" at bounding box center [770, 354] width 905 height 45
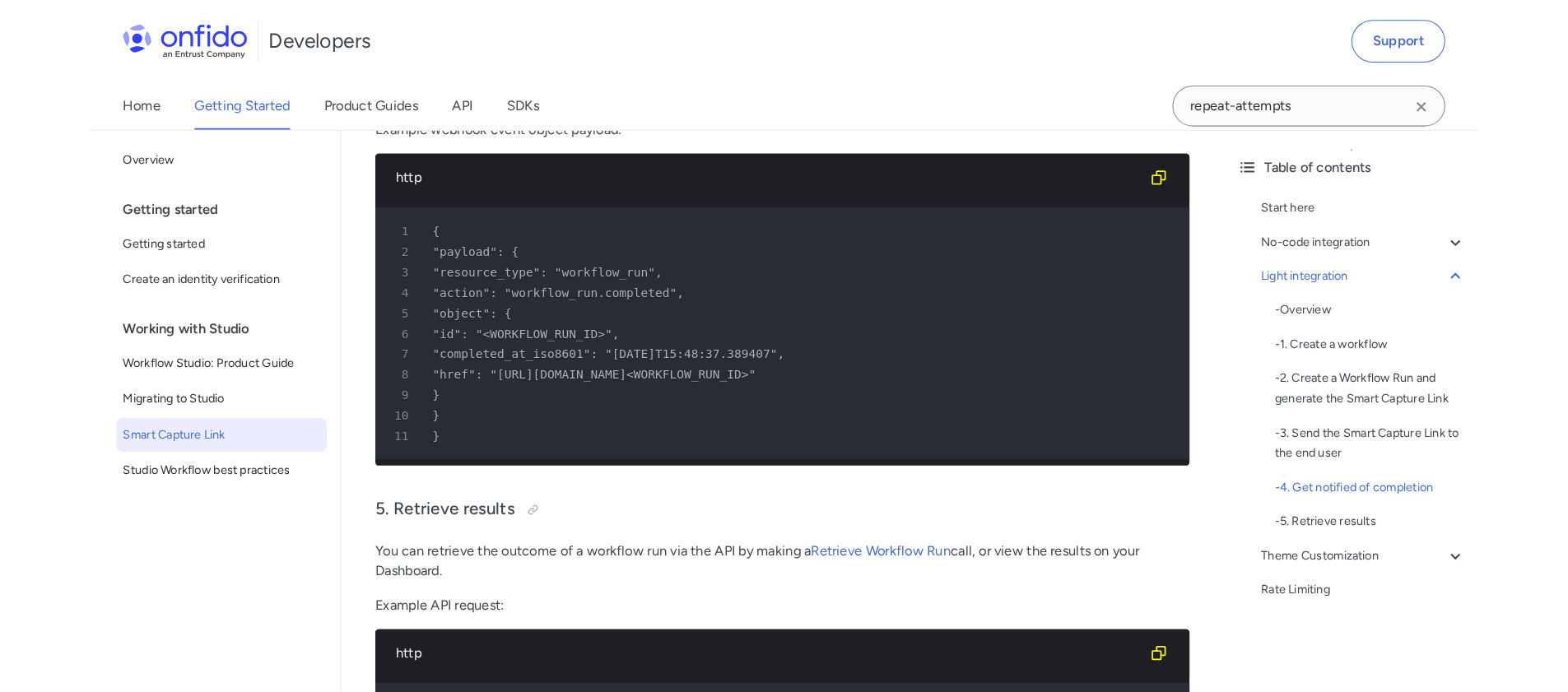
scroll to position [3599, 0]
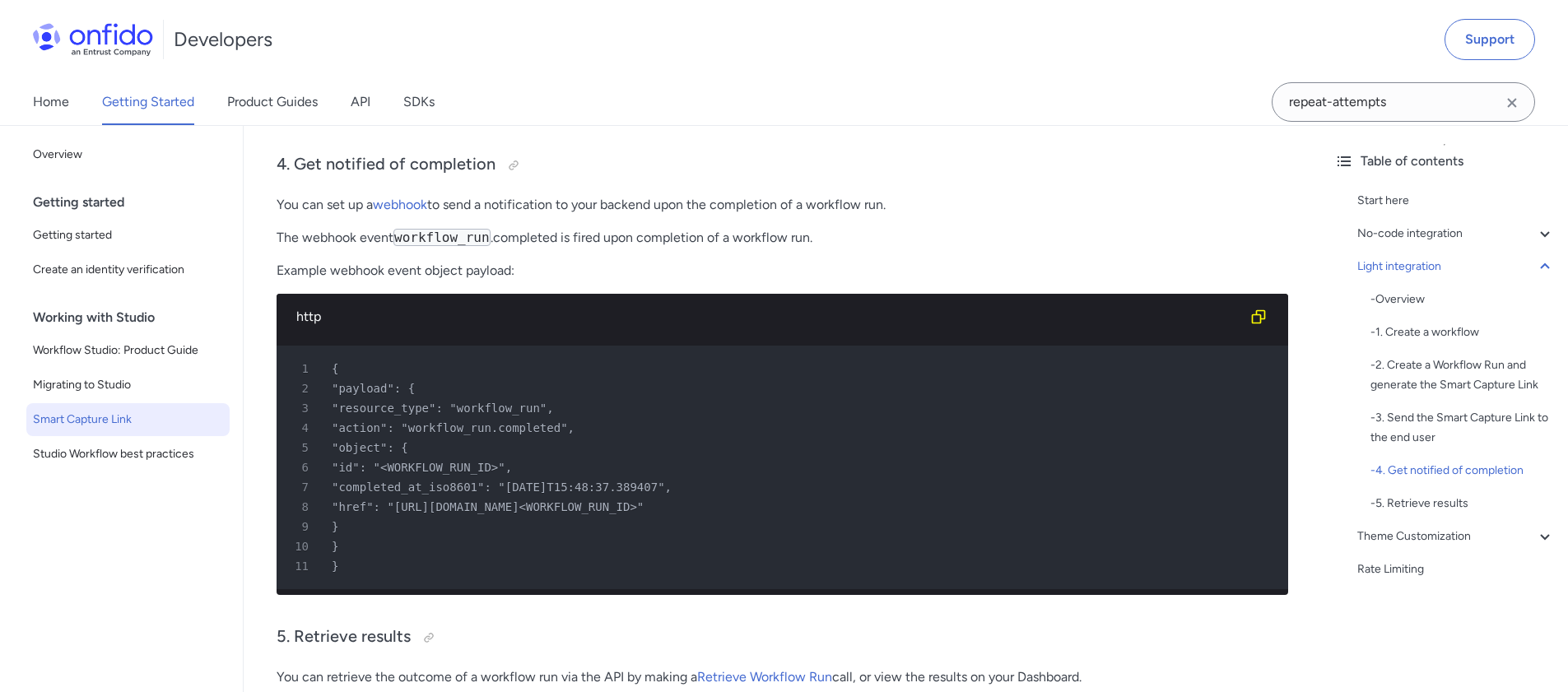
scroll to position [3448, 0]
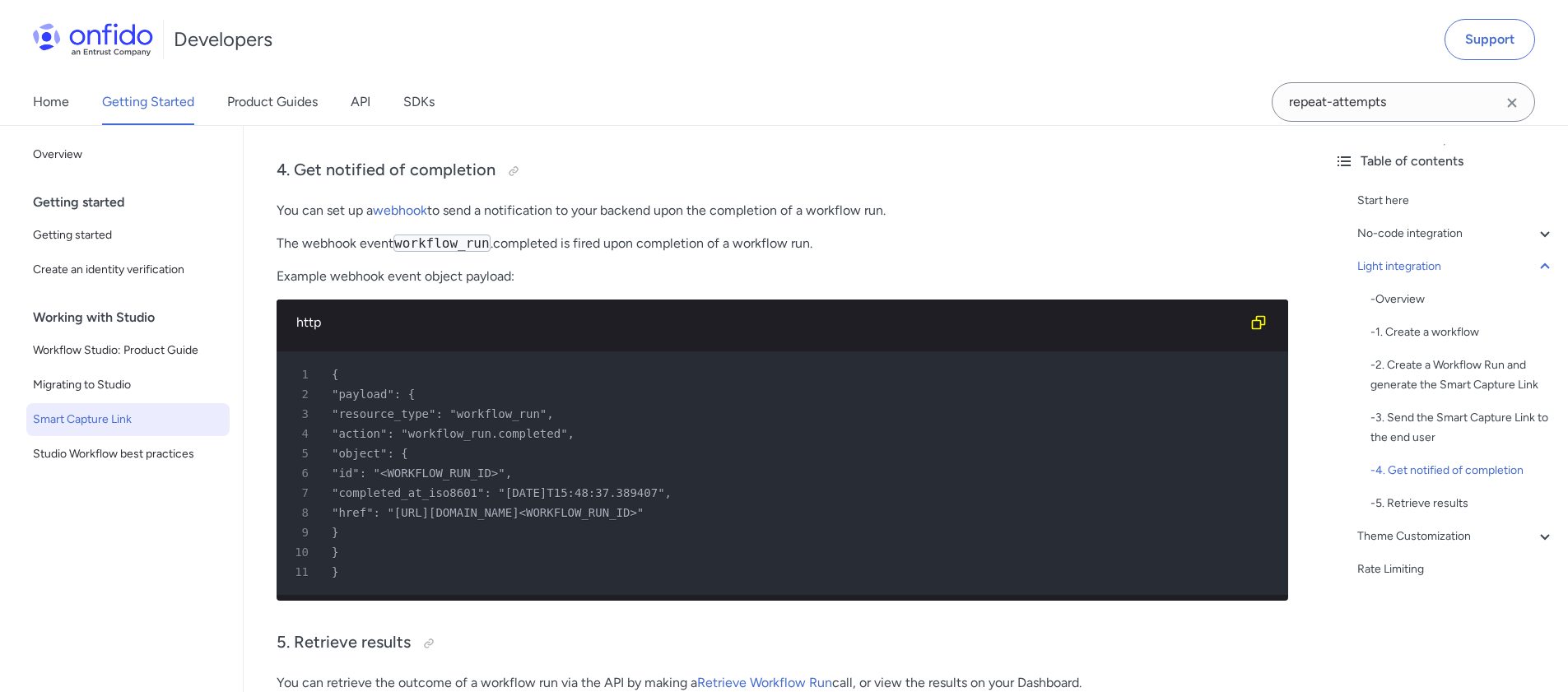
click at [424, 247] on div "Start here Smart Capture Link is a low- to no-code frontend solution complement…" at bounding box center [782, 347] width 1012 height 7299
click at [418, 218] on link "webhook" at bounding box center [400, 210] width 55 height 16
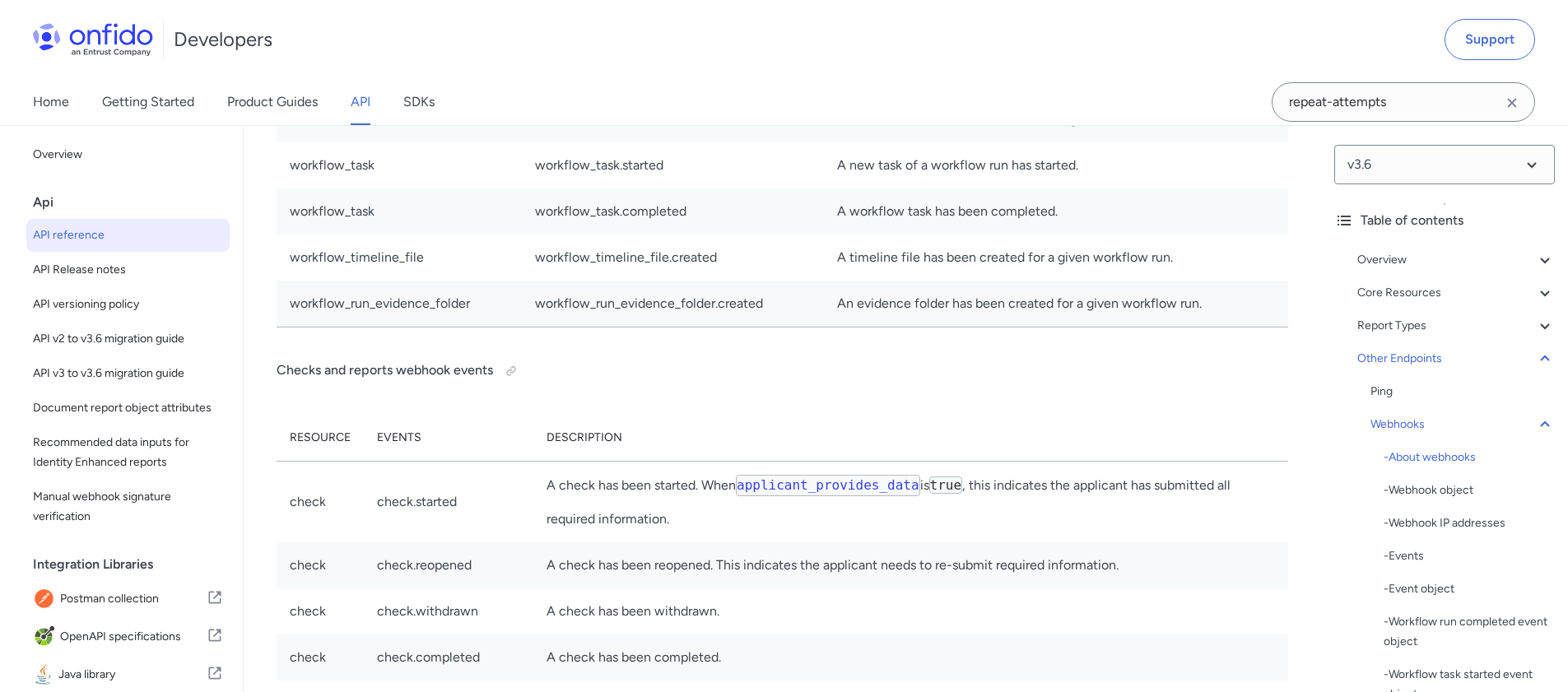
scroll to position [125220, 0]
